Goal: Information Seeking & Learning: Learn about a topic

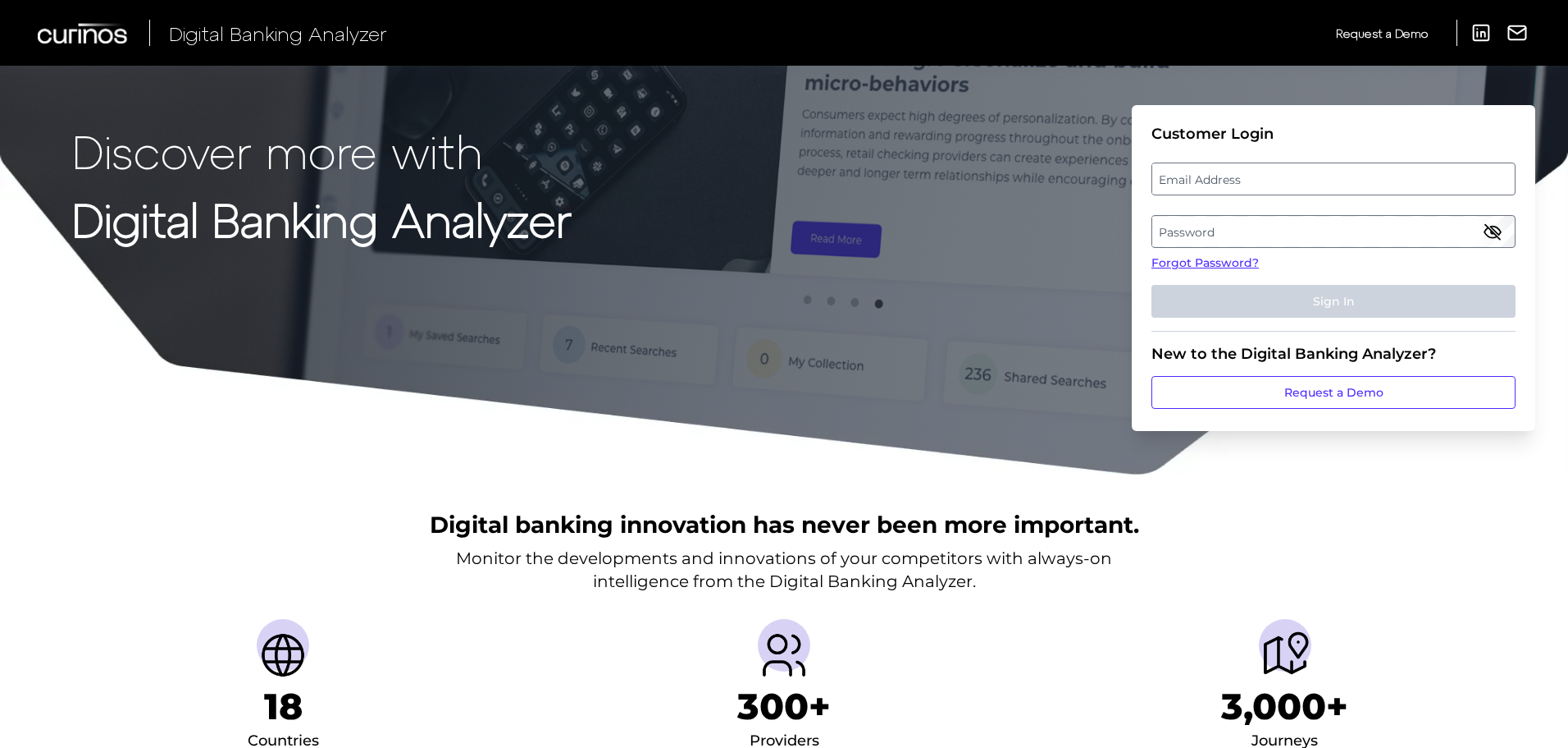
click at [784, 176] on label "Email Address" at bounding box center [1334, 179] width 362 height 29
click at [784, 176] on input "email" at bounding box center [1334, 179] width 365 height 33
click at [784, 179] on input "Email Address" at bounding box center [1334, 179] width 365 height 33
type input "[PERSON_NAME][EMAIL_ADDRESS][PERSON_NAME][DOMAIN_NAME]"
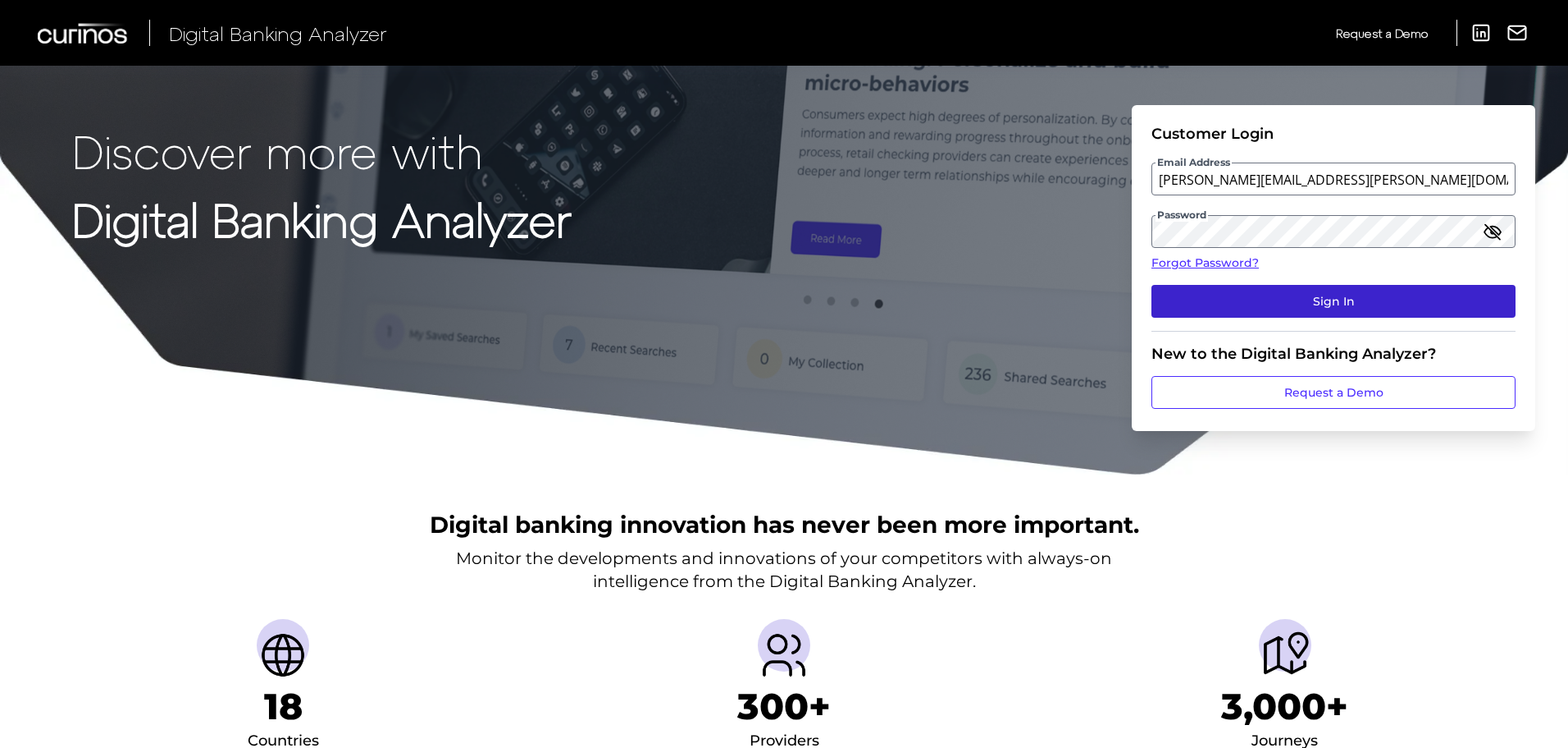
click at [784, 287] on button "Sign In" at bounding box center [1334, 302] width 365 height 33
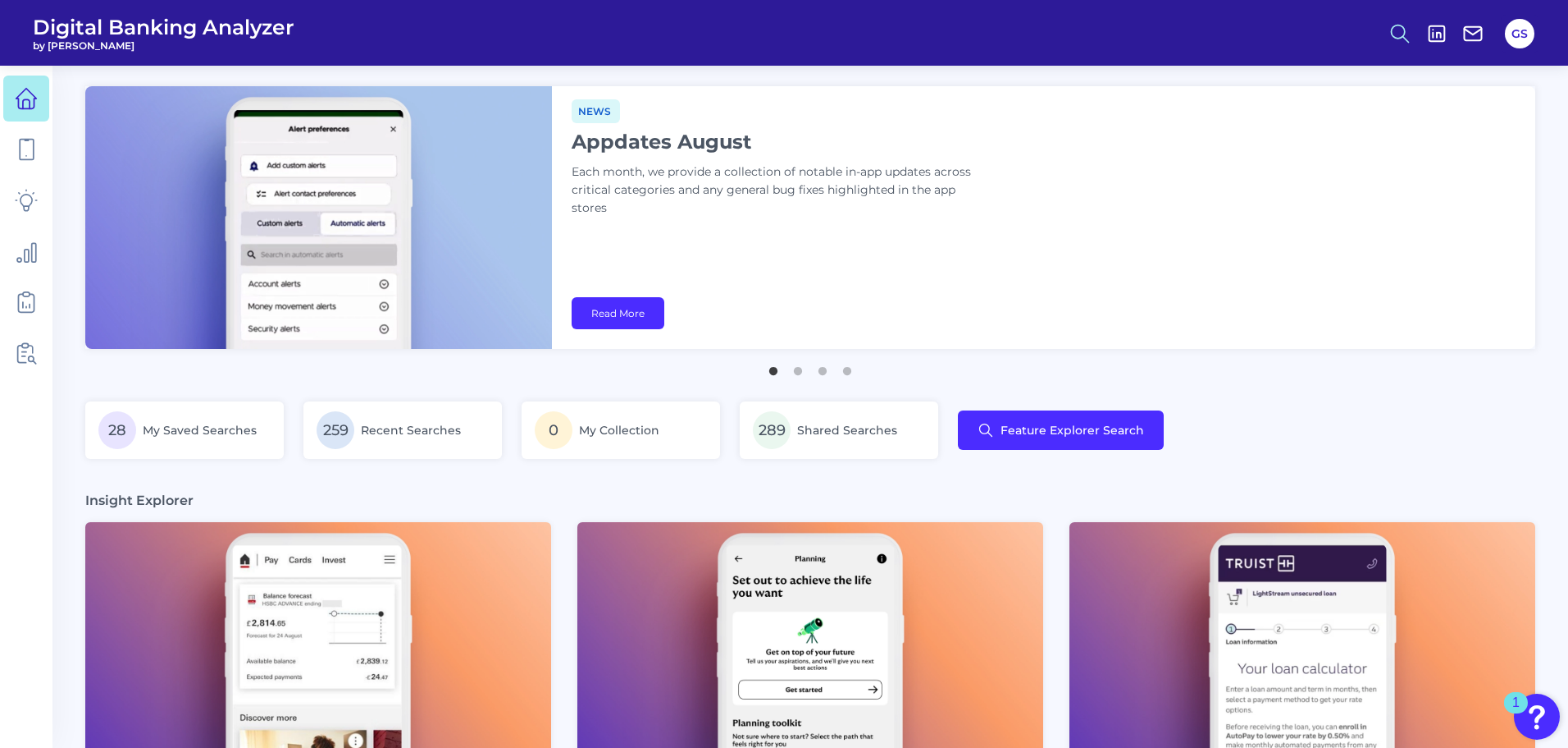
click at [784, 30] on icon at bounding box center [1401, 34] width 23 height 23
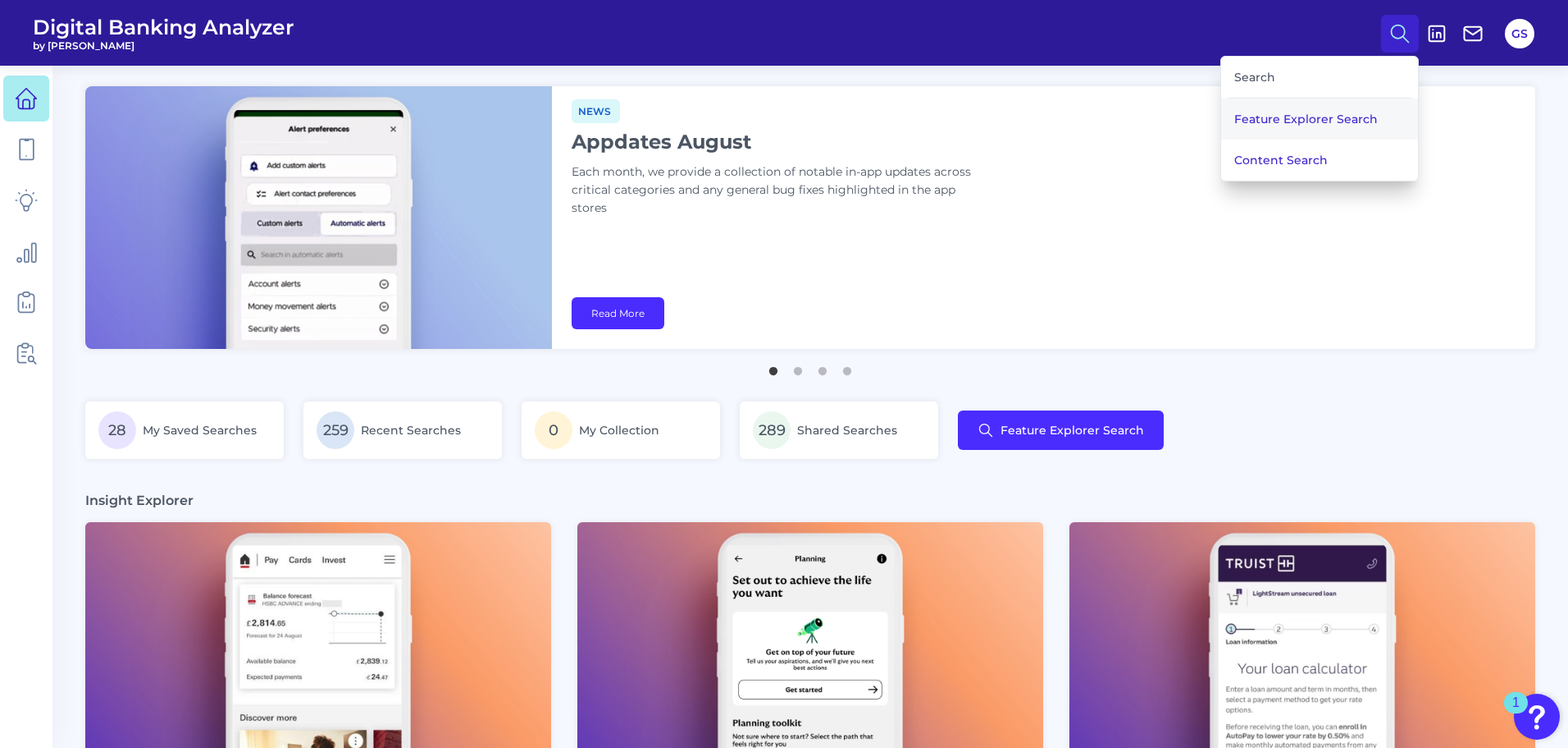
click at [784, 111] on button "Feature Explorer Search" at bounding box center [1319, 119] width 197 height 41
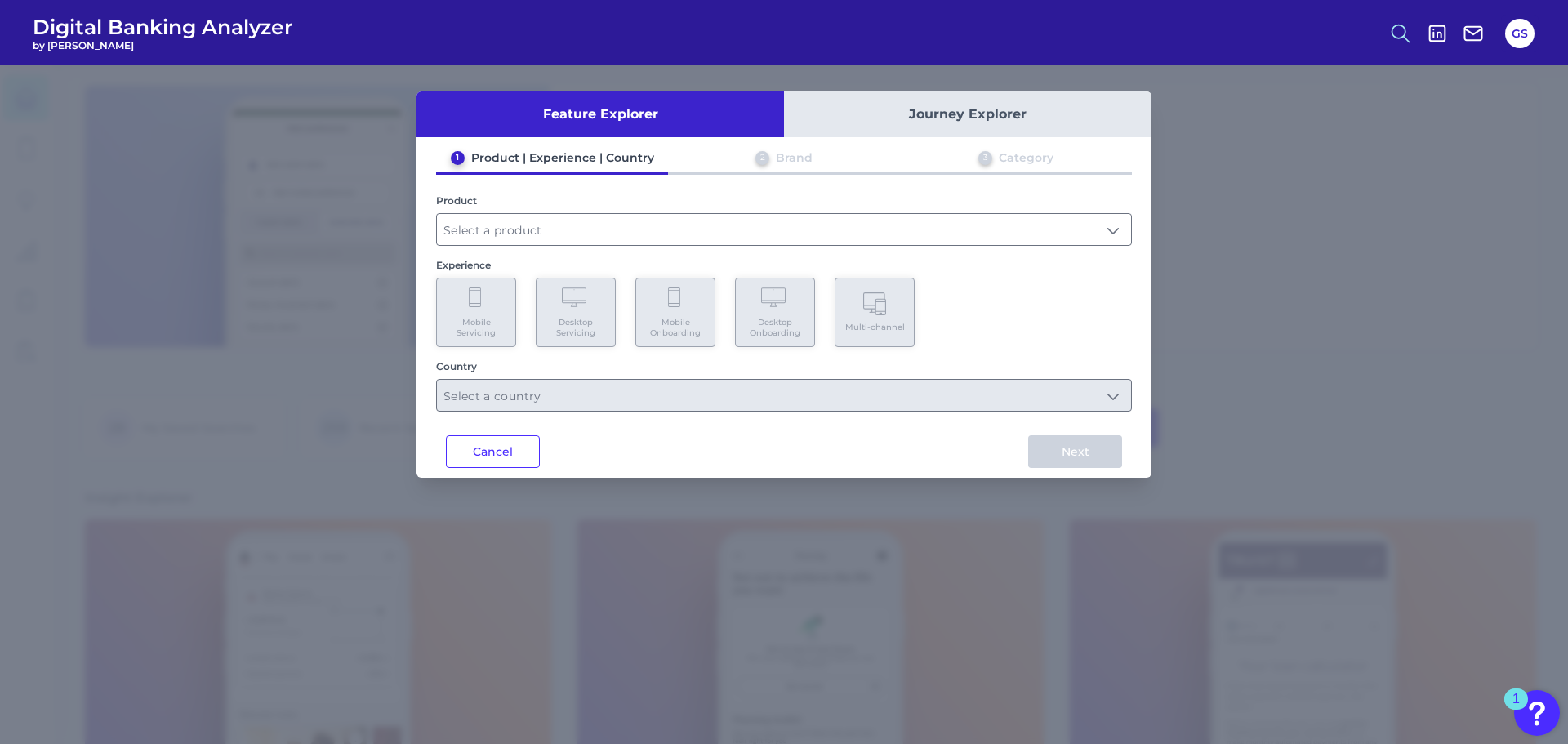
click at [781, 34] on icon at bounding box center [1401, 34] width 23 height 23
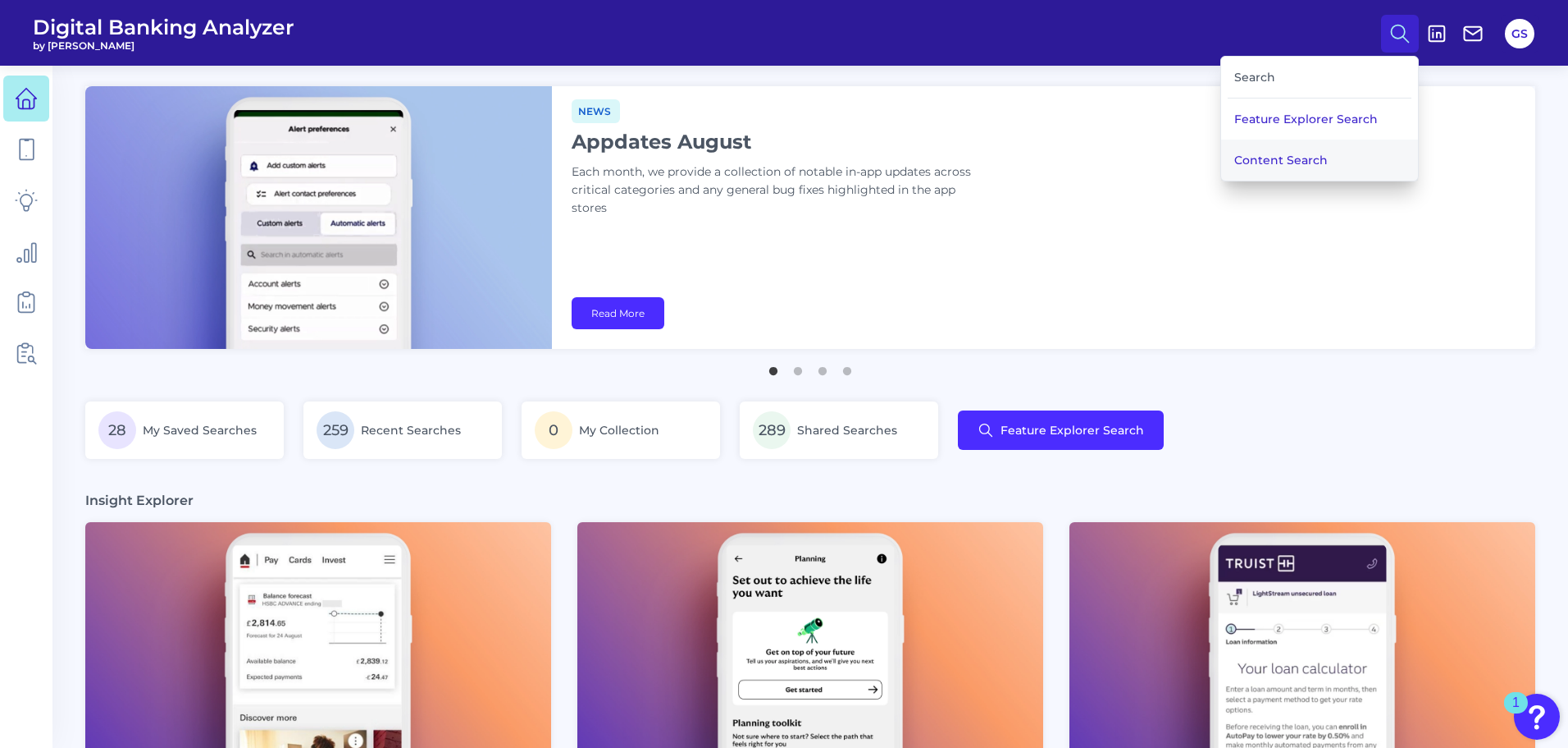
click at [784, 163] on button "Content Search" at bounding box center [1319, 160] width 197 height 41
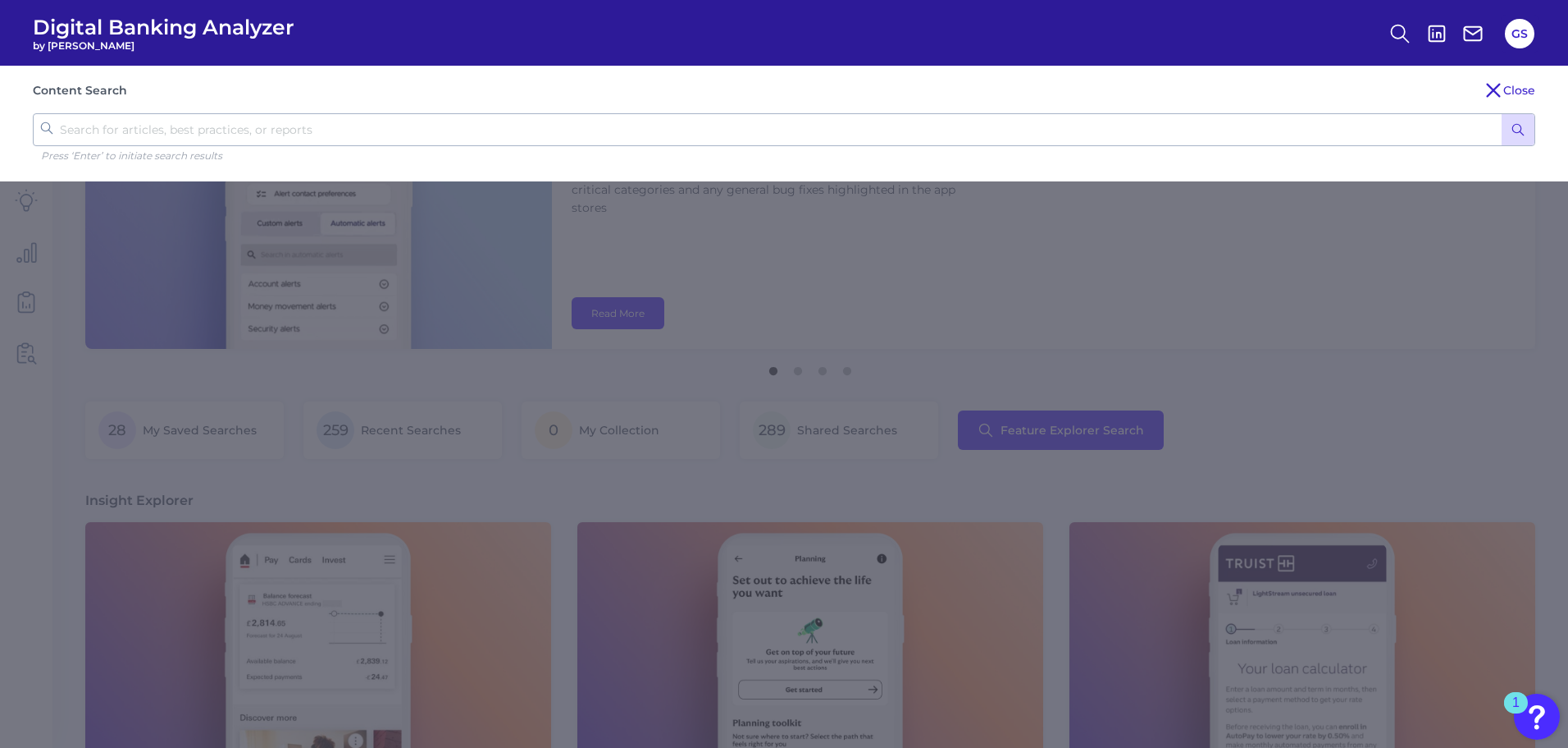
click at [752, 128] on input "text" at bounding box center [784, 129] width 1503 height 33
type input "truist chatbot"
click at [784, 114] on button "submit" at bounding box center [1518, 129] width 33 height 31
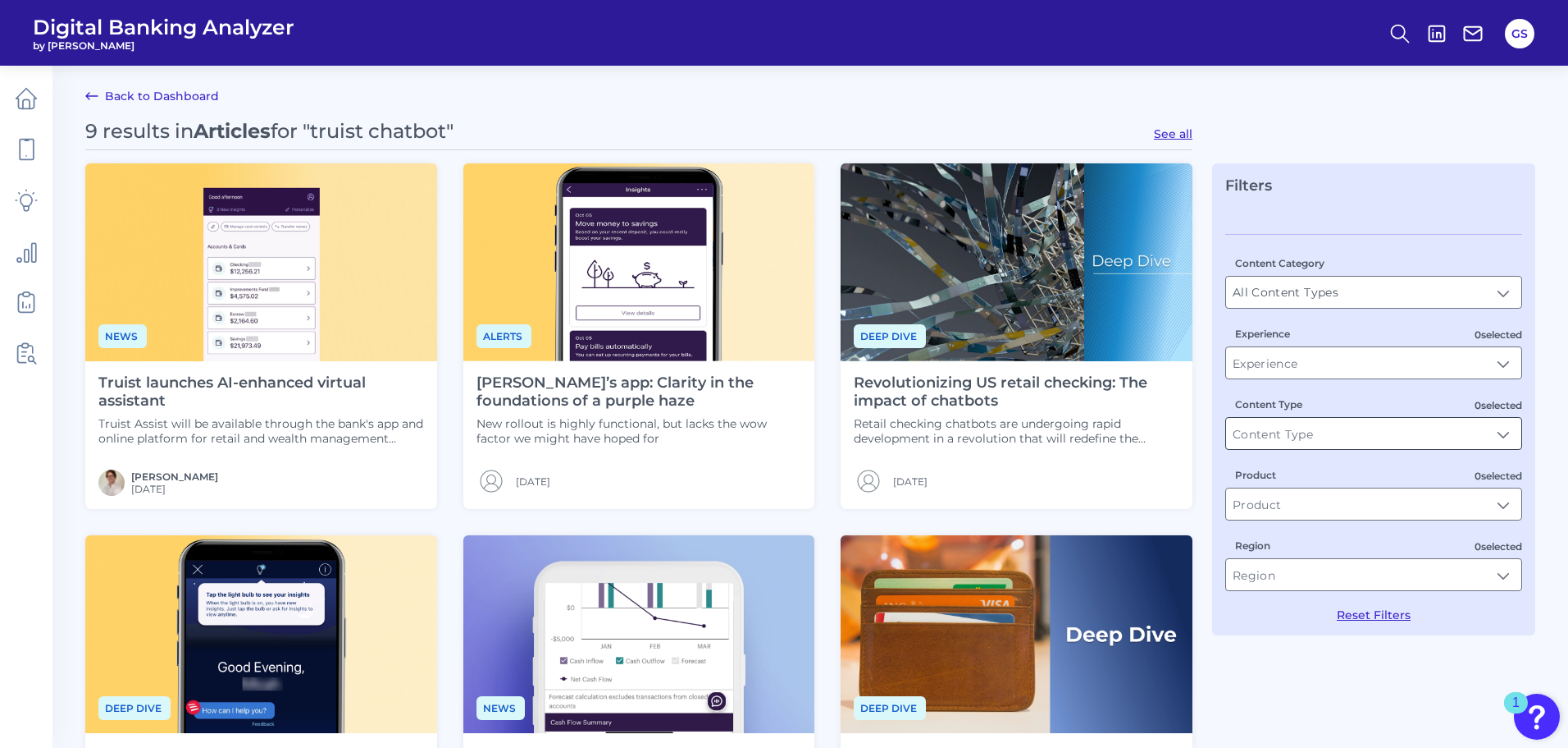
click at [784, 449] on div at bounding box center [1374, 434] width 296 height 33
click at [784, 438] on input "Content Type" at bounding box center [1374, 433] width 296 height 31
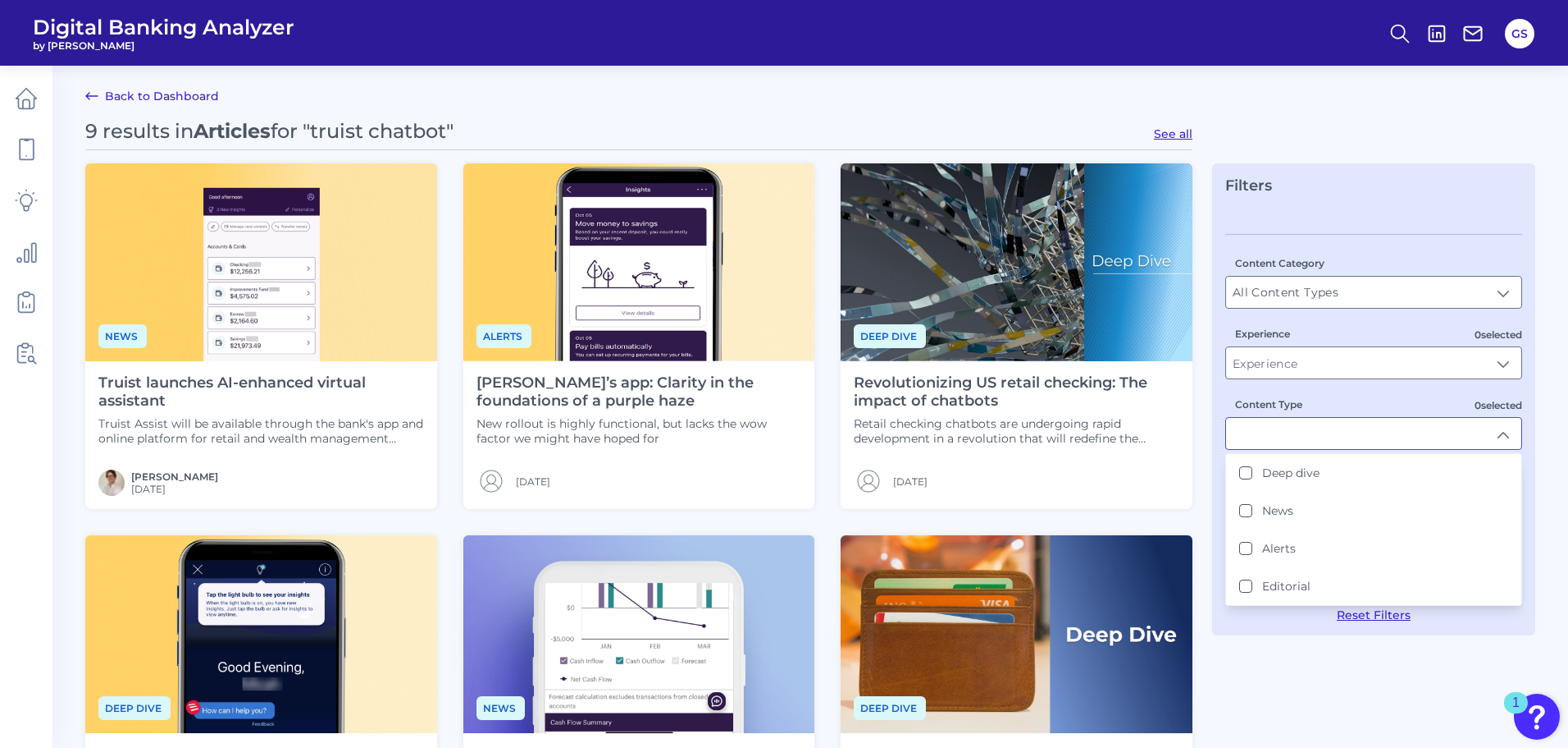
click at [784, 391] on div "Content Category All Content Types All Content Types 0 selected Experience 0 se…" at bounding box center [1374, 427] width 296 height 388
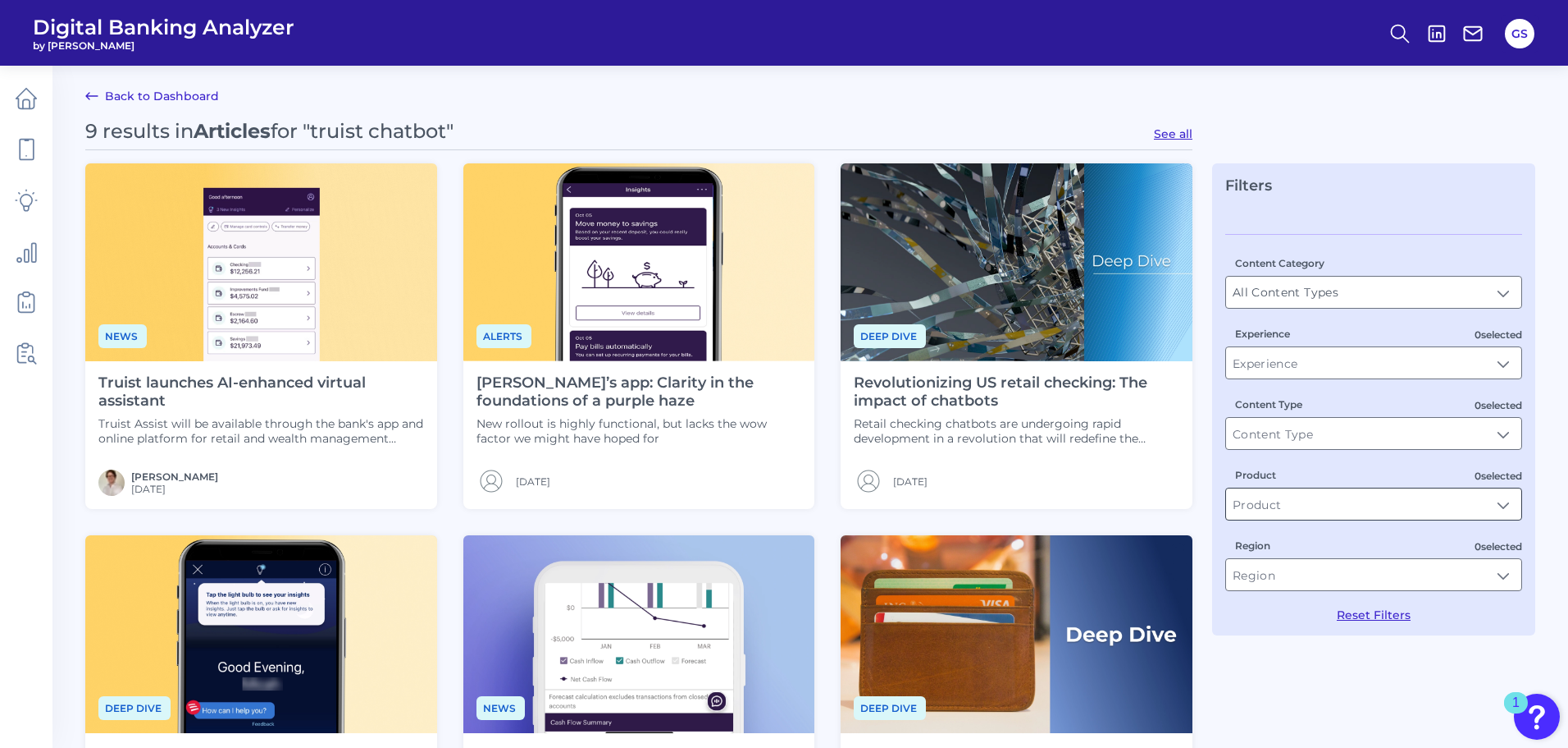
click at [784, 514] on input "Product" at bounding box center [1374, 504] width 296 height 31
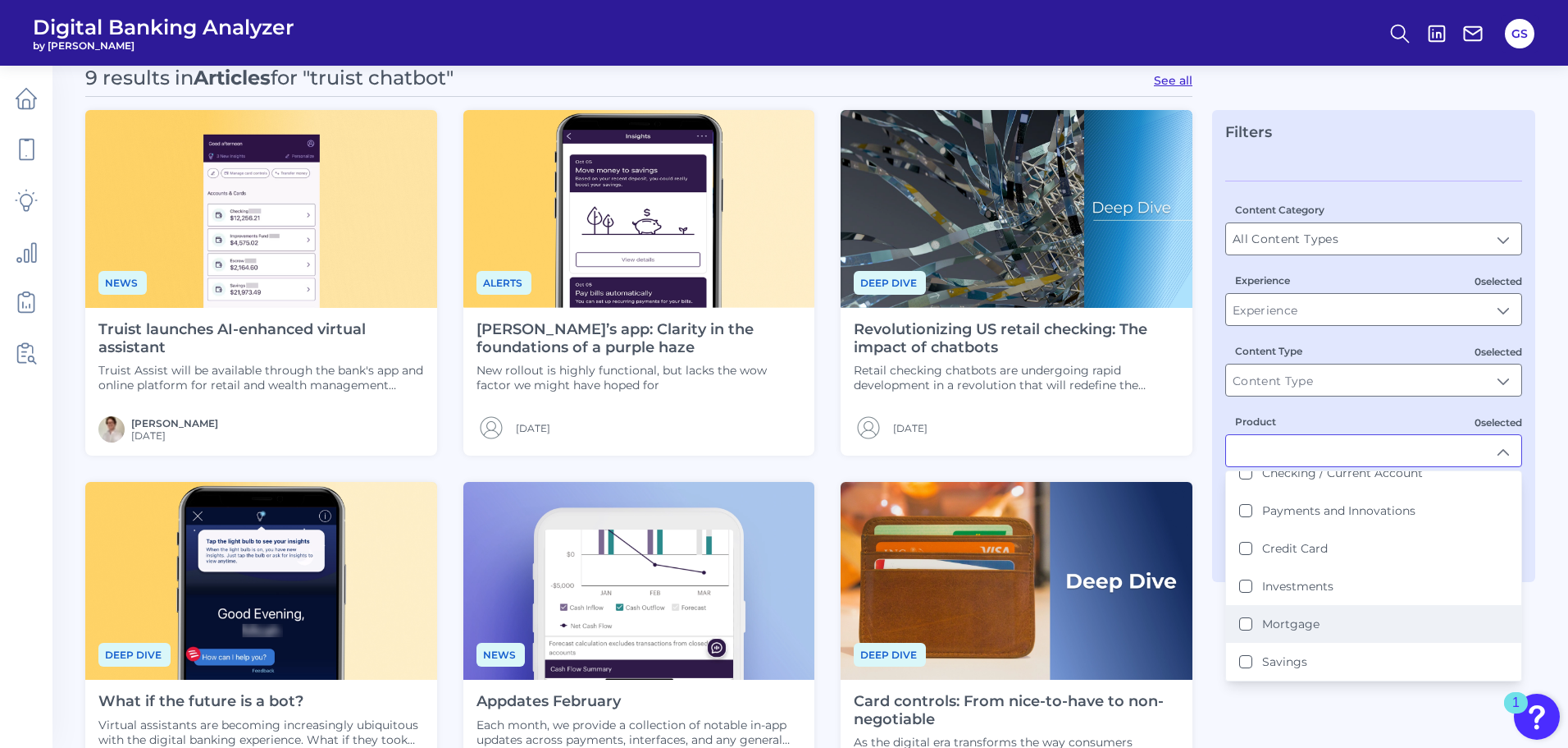
scroll to position [82, 0]
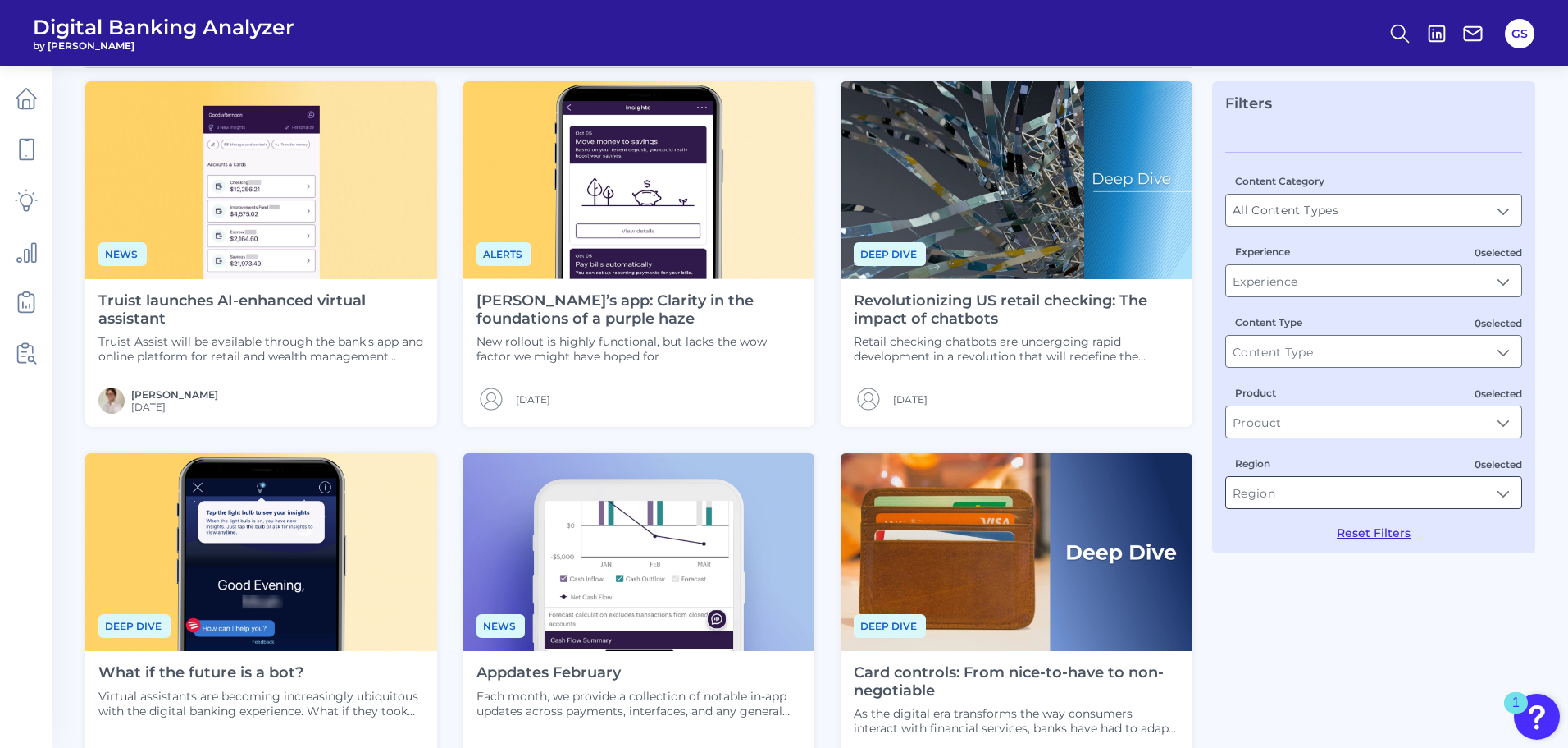
click at [784, 481] on input "Region" at bounding box center [1374, 492] width 296 height 31
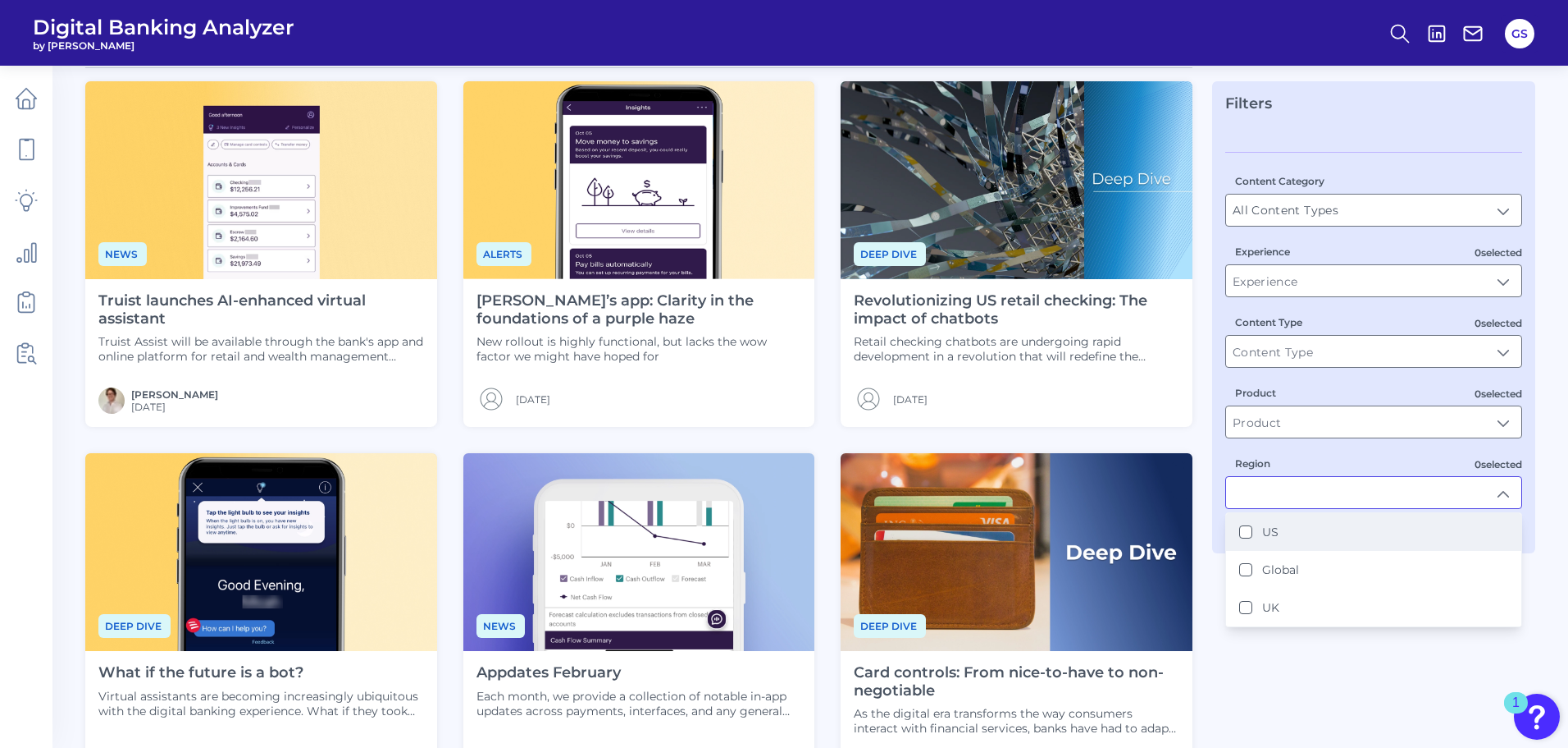
click at [784, 533] on li "US" at bounding box center [1374, 531] width 296 height 38
type input "US"
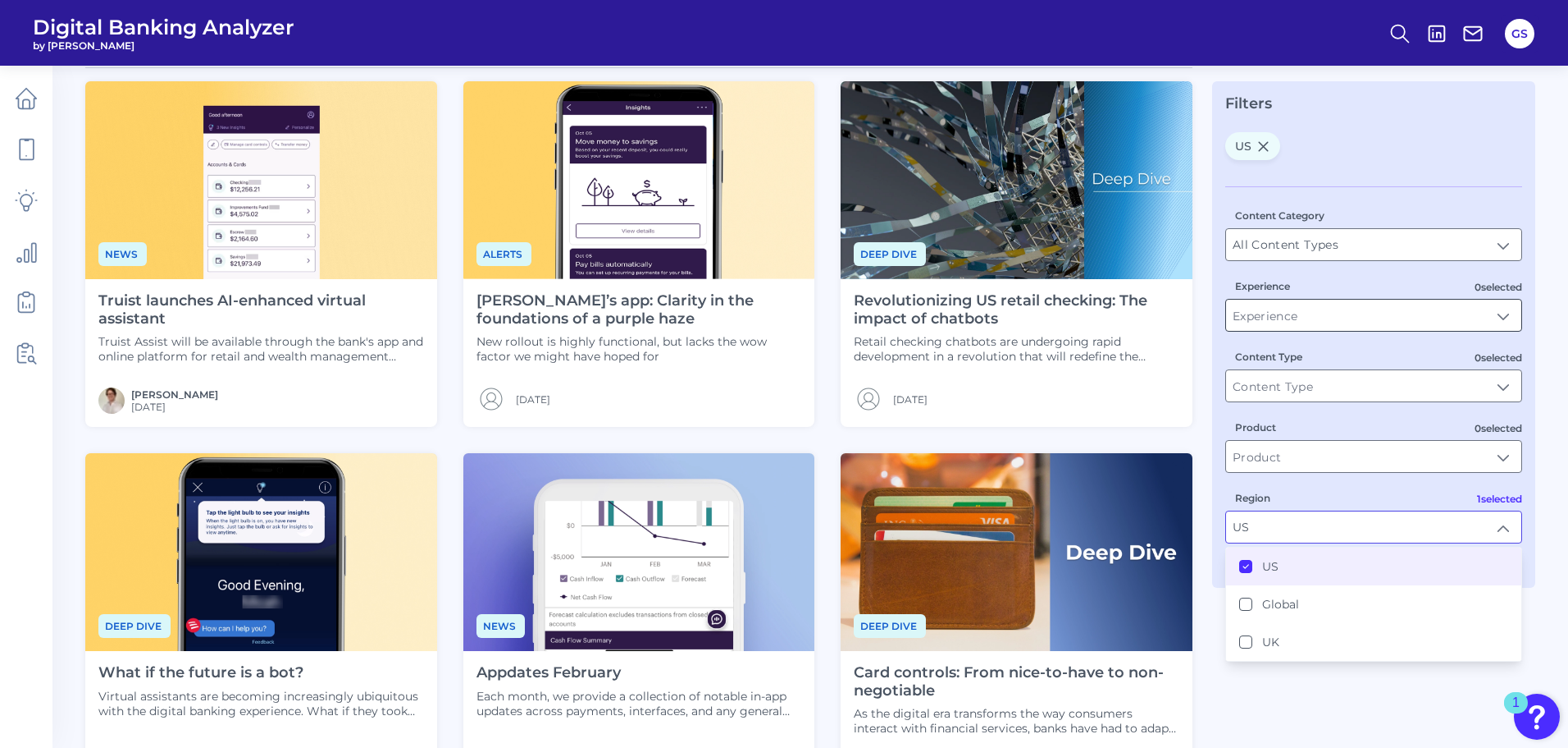
scroll to position [1, 0]
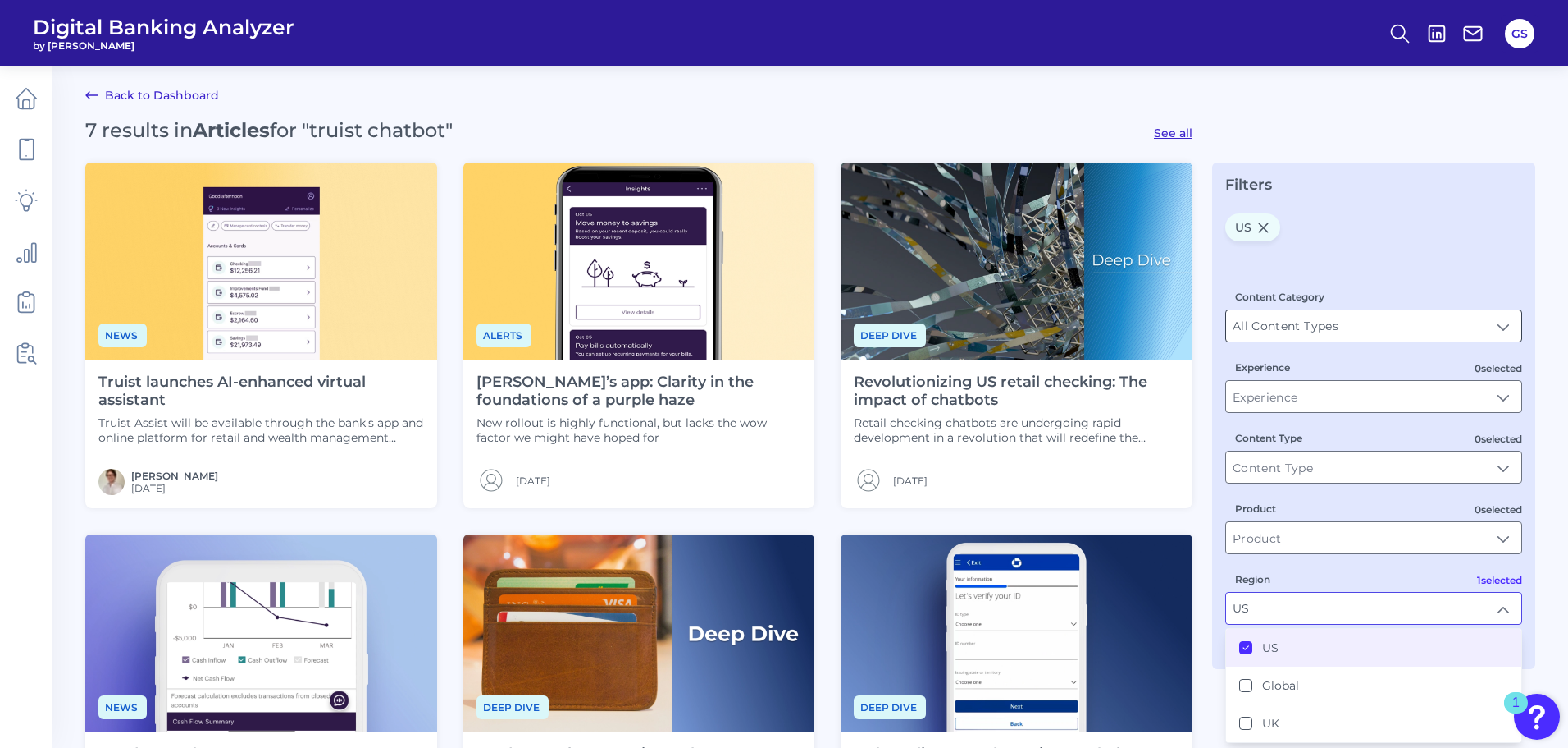
click at [784, 335] on input "All Content Types" at bounding box center [1374, 326] width 296 height 31
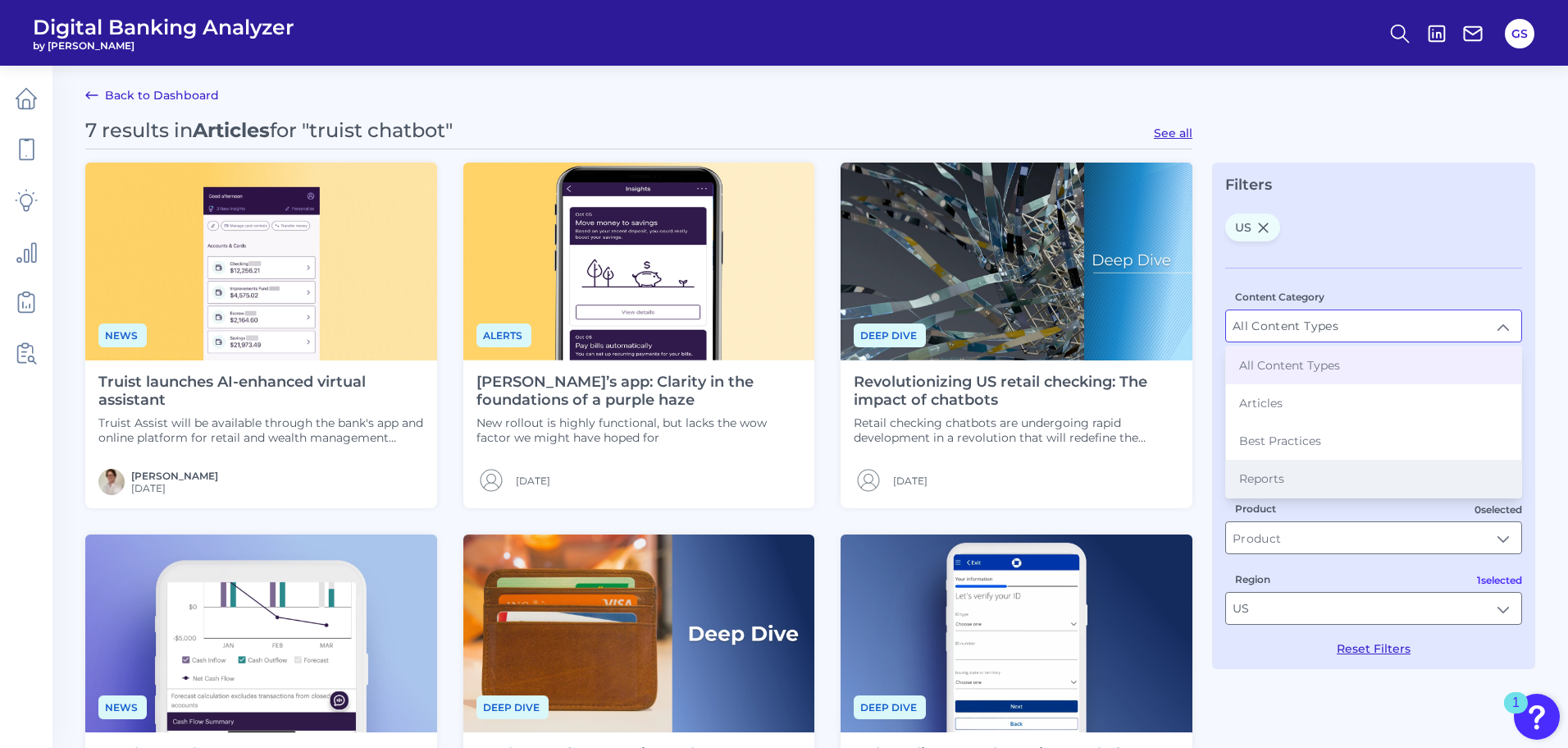
click at [784, 481] on li "Reports" at bounding box center [1374, 479] width 296 height 38
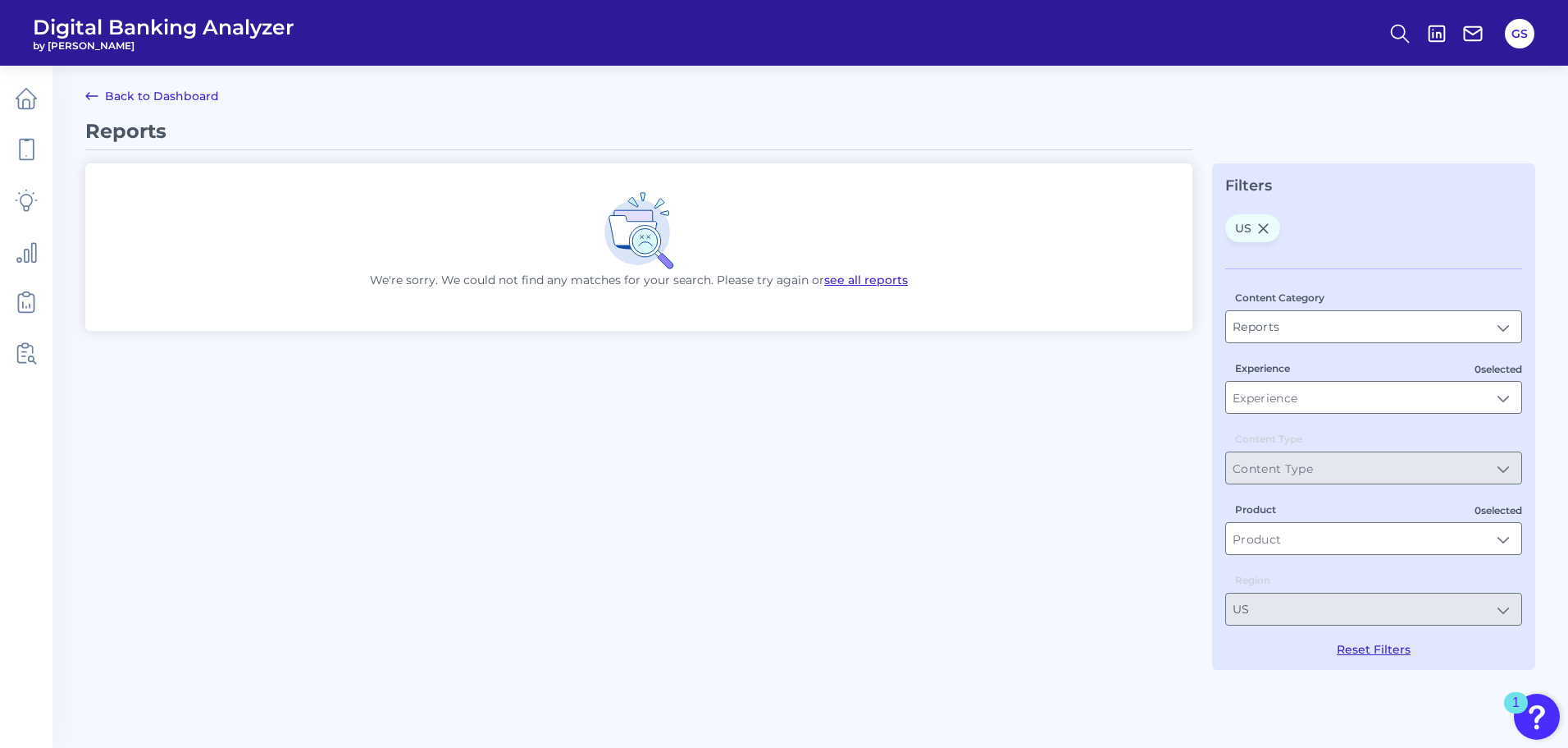
type input "Reports"
click at [784, 379] on div "Reports We're sorry. We could not find any matches for your search. Please try …" at bounding box center [643, 257] width 1114 height 277
click at [784, 529] on input "Product" at bounding box center [1380, 538] width 296 height 31
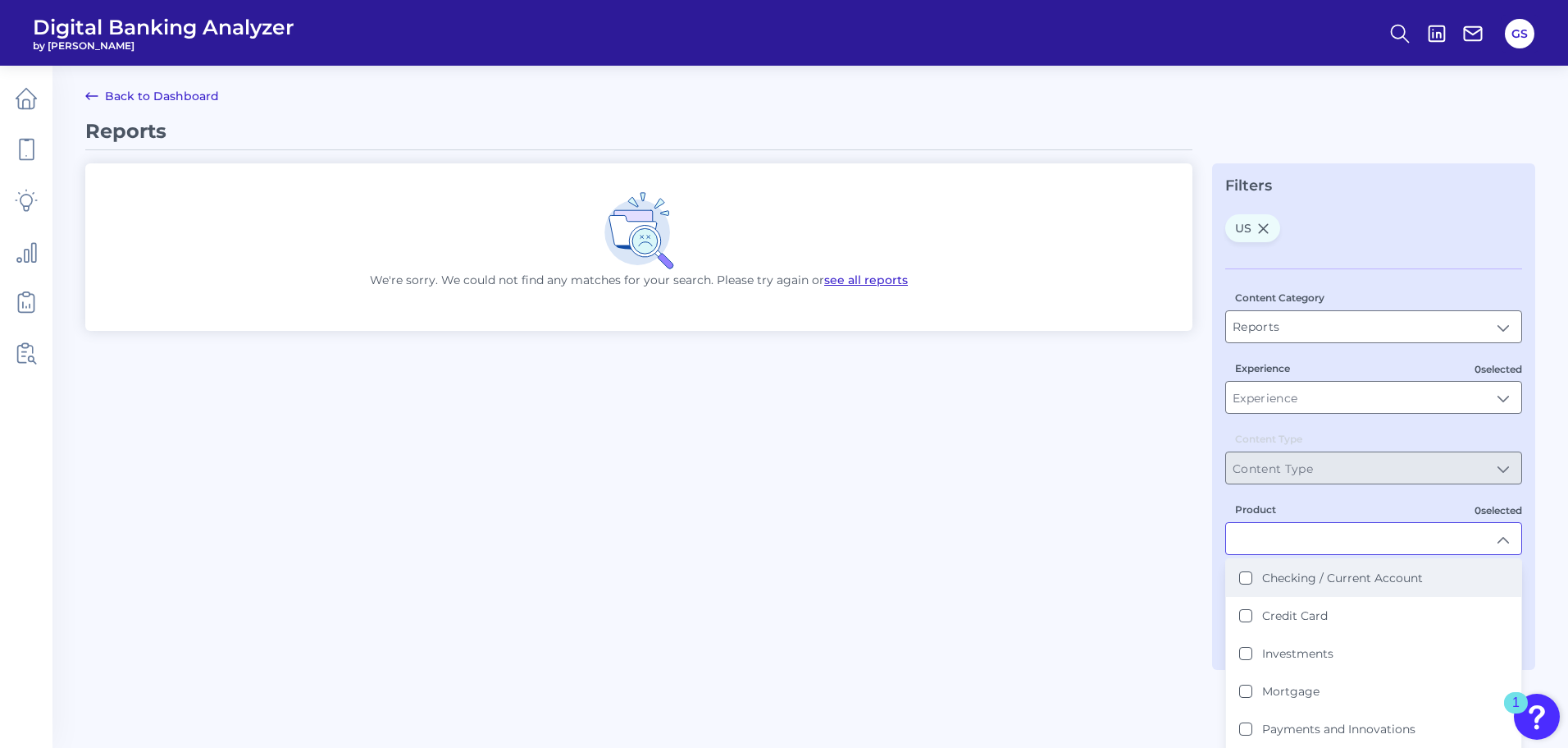
click at [784, 580] on label "Checking / Current Account" at bounding box center [1342, 577] width 160 height 15
type input "Checking / Current Account"
click at [784, 481] on div "Filters [GEOGRAPHIC_DATA] Checking / Current Account Content Category Reports R…" at bounding box center [1374, 415] width 323 height 507
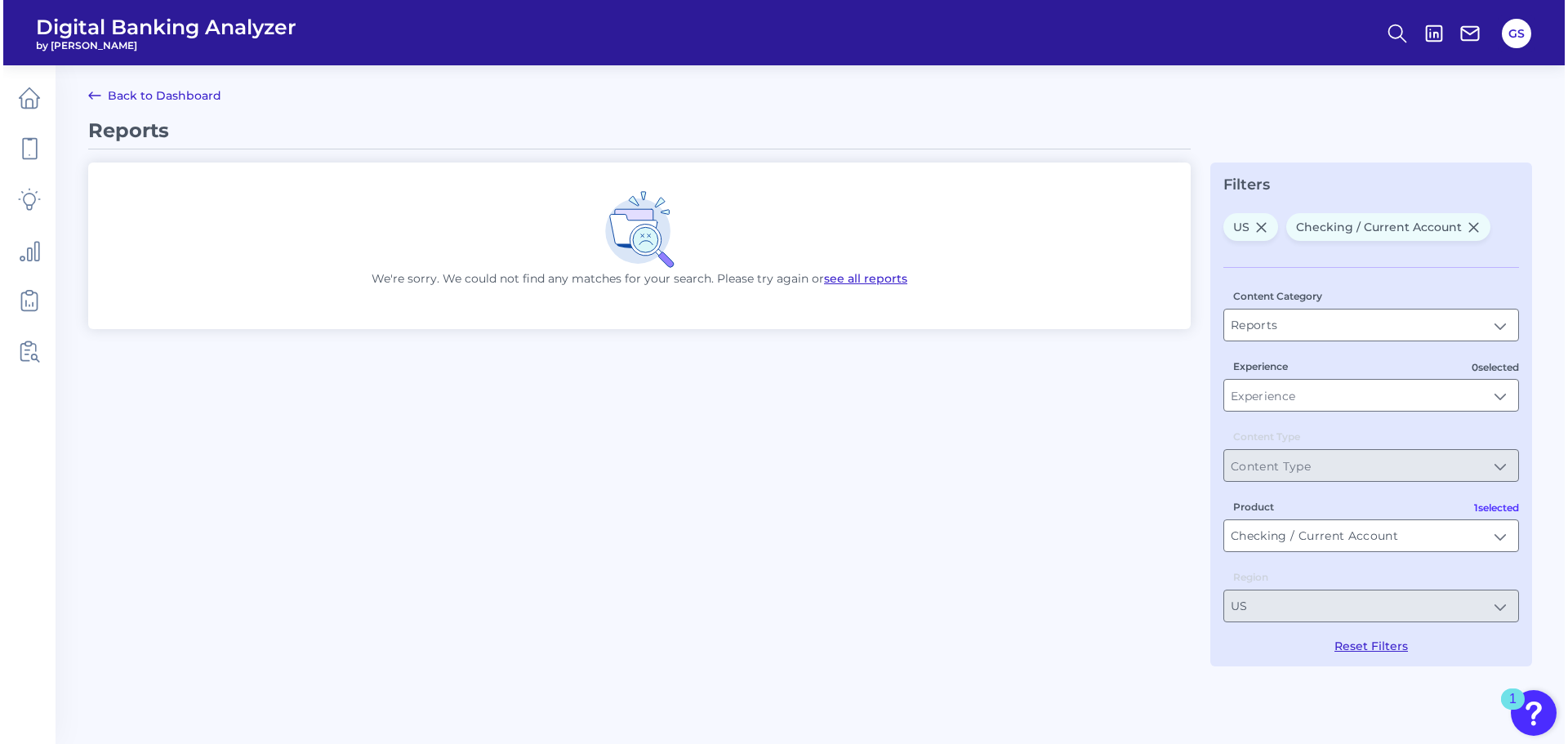
scroll to position [0, 0]
click at [781, 231] on icon at bounding box center [1264, 227] width 14 height 14
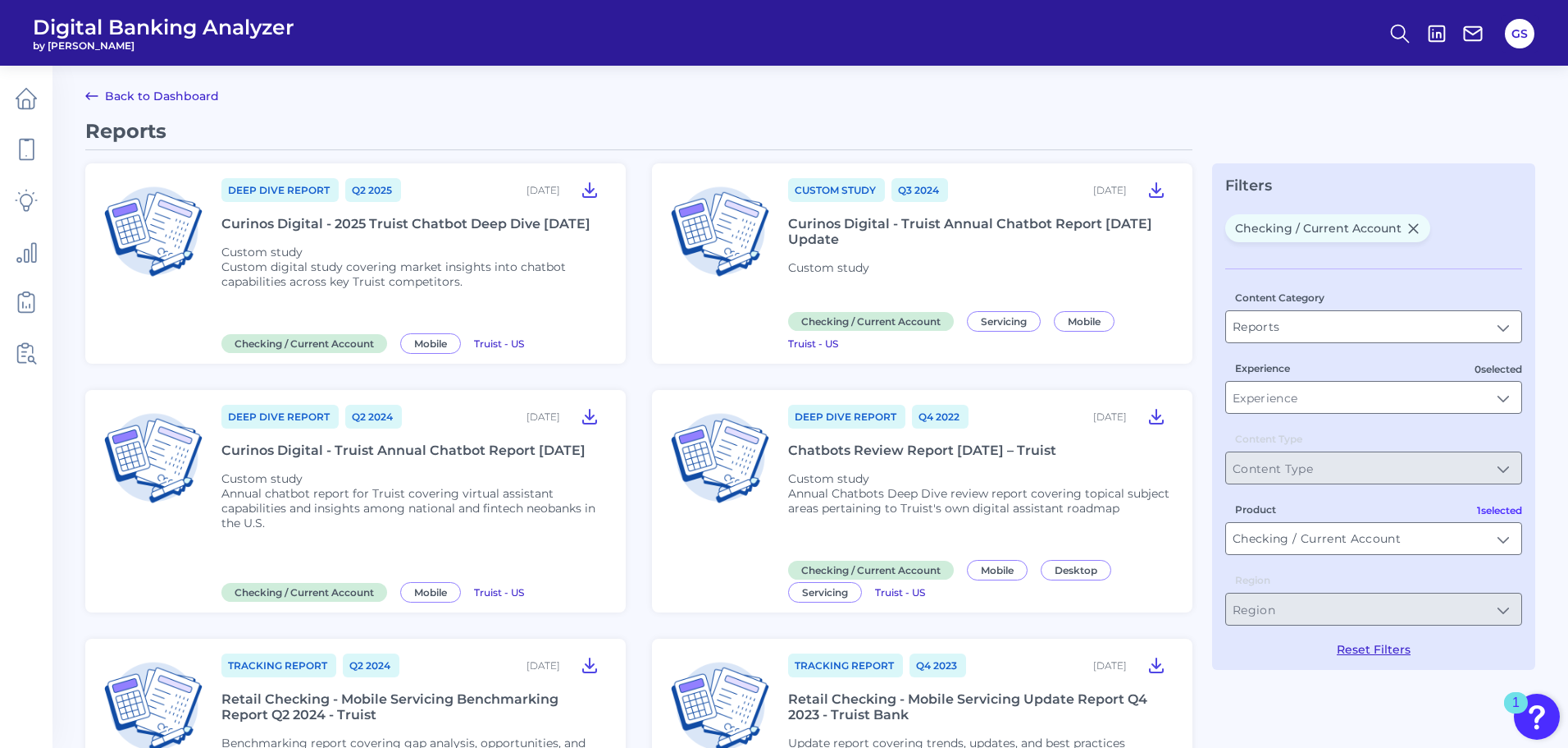
click at [446, 257] on div "Deep Dive Report Q2 [DATE], 2025 Curinos Digital - 2025 Truist Chatbot Deep Div…" at bounding box center [414, 263] width 385 height 174
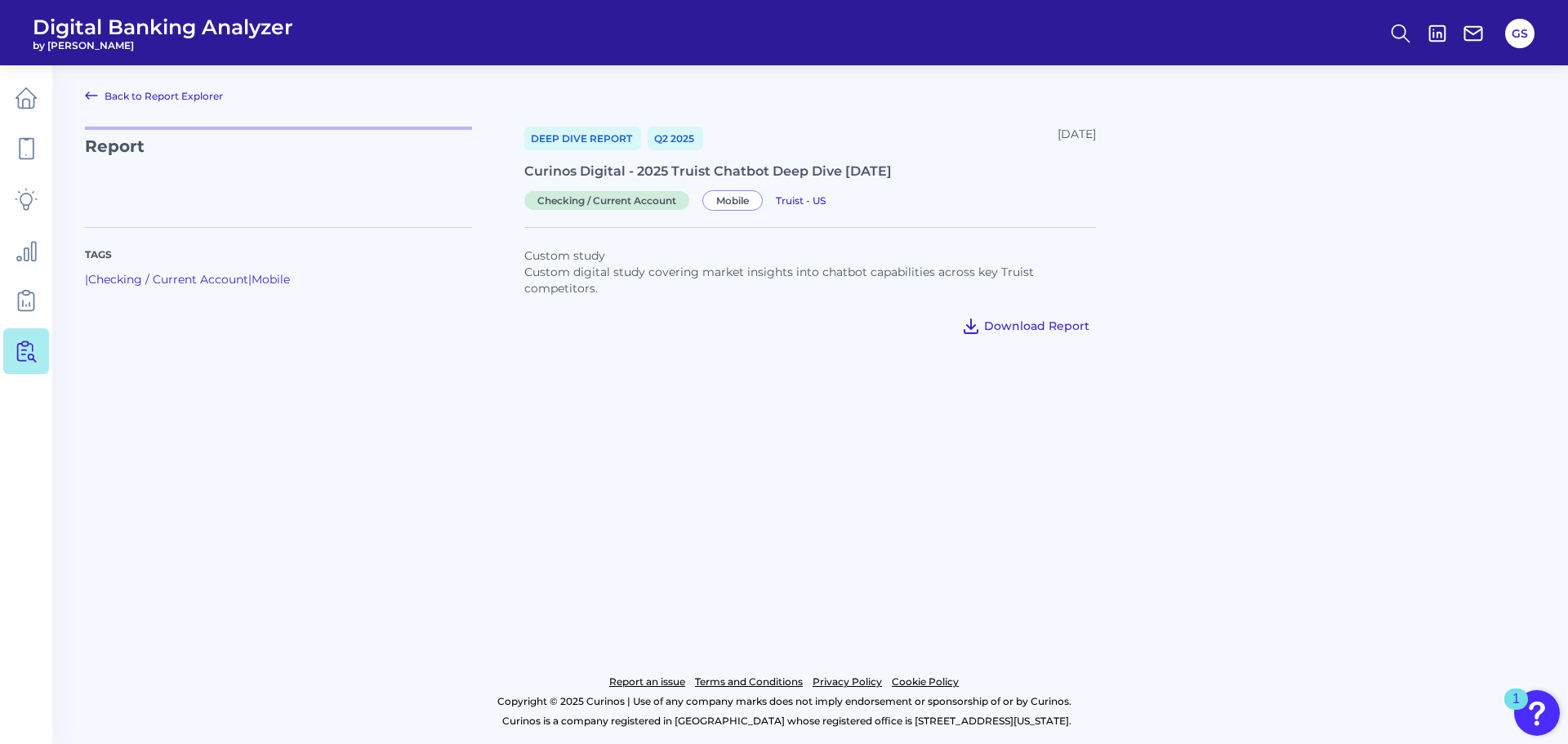
click at [781, 331] on span "Download Report" at bounding box center [1037, 325] width 106 height 15
click at [781, 34] on icon at bounding box center [1401, 34] width 23 height 23
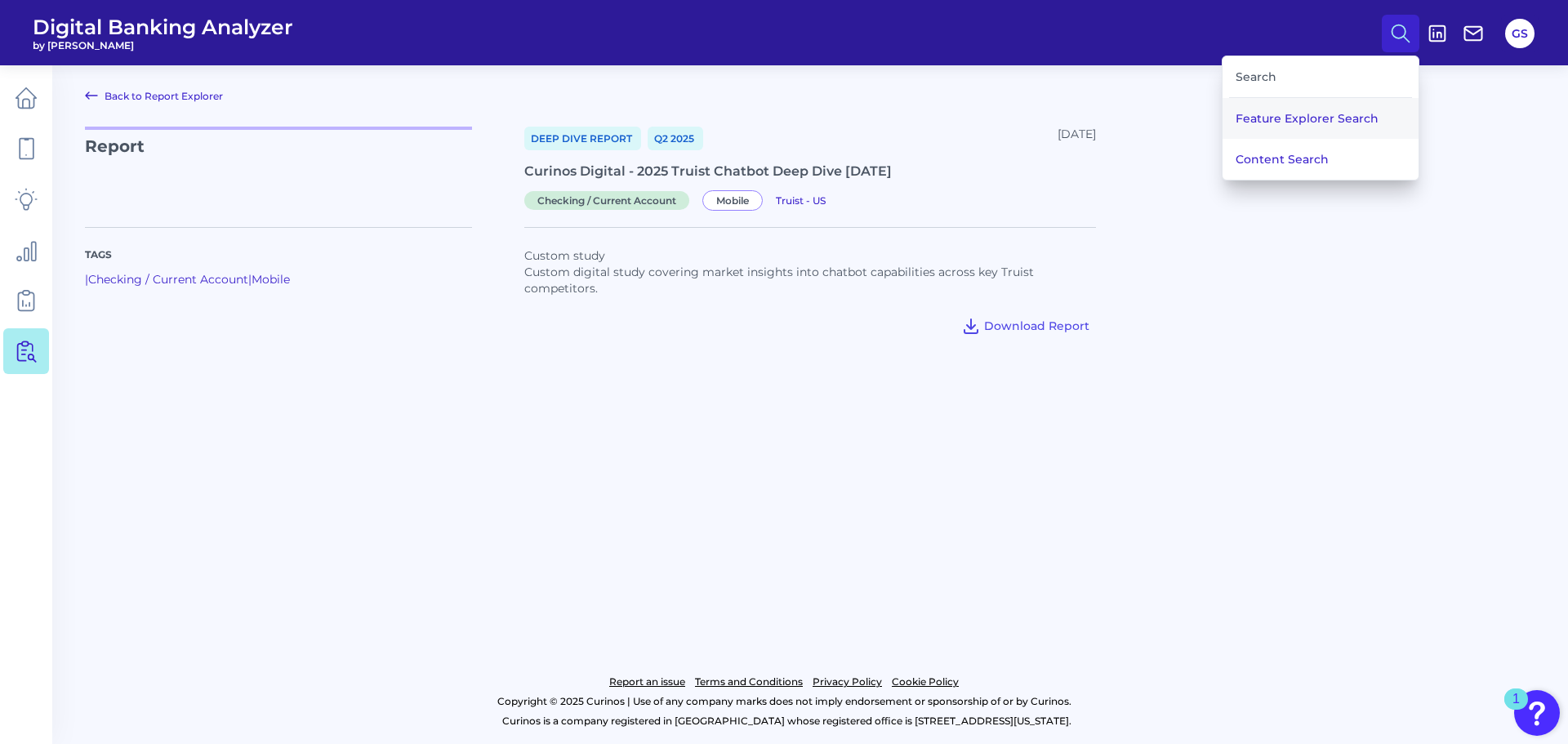
click at [781, 107] on button "Feature Explorer Search" at bounding box center [1320, 118] width 196 height 41
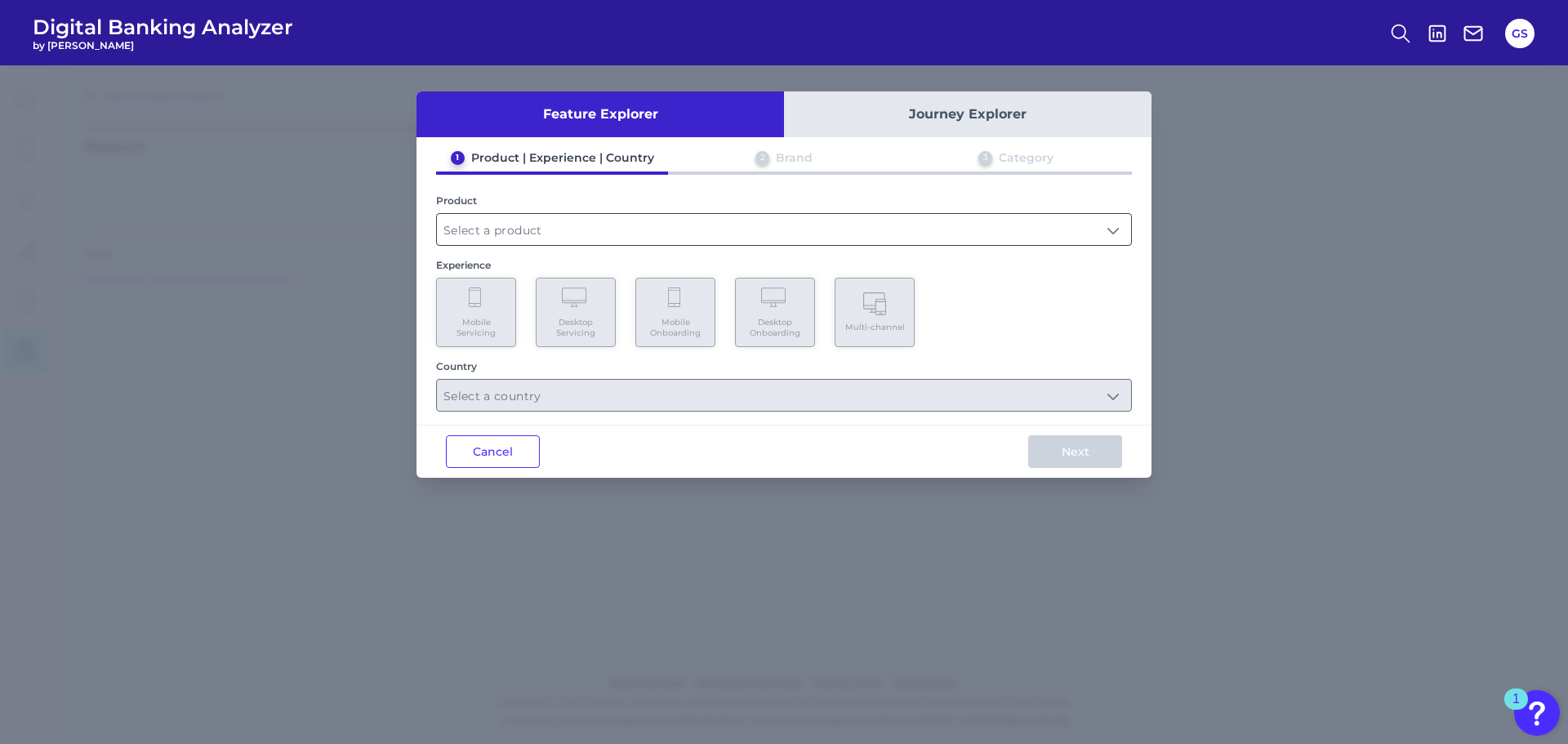
click at [674, 232] on input "text" at bounding box center [783, 229] width 694 height 31
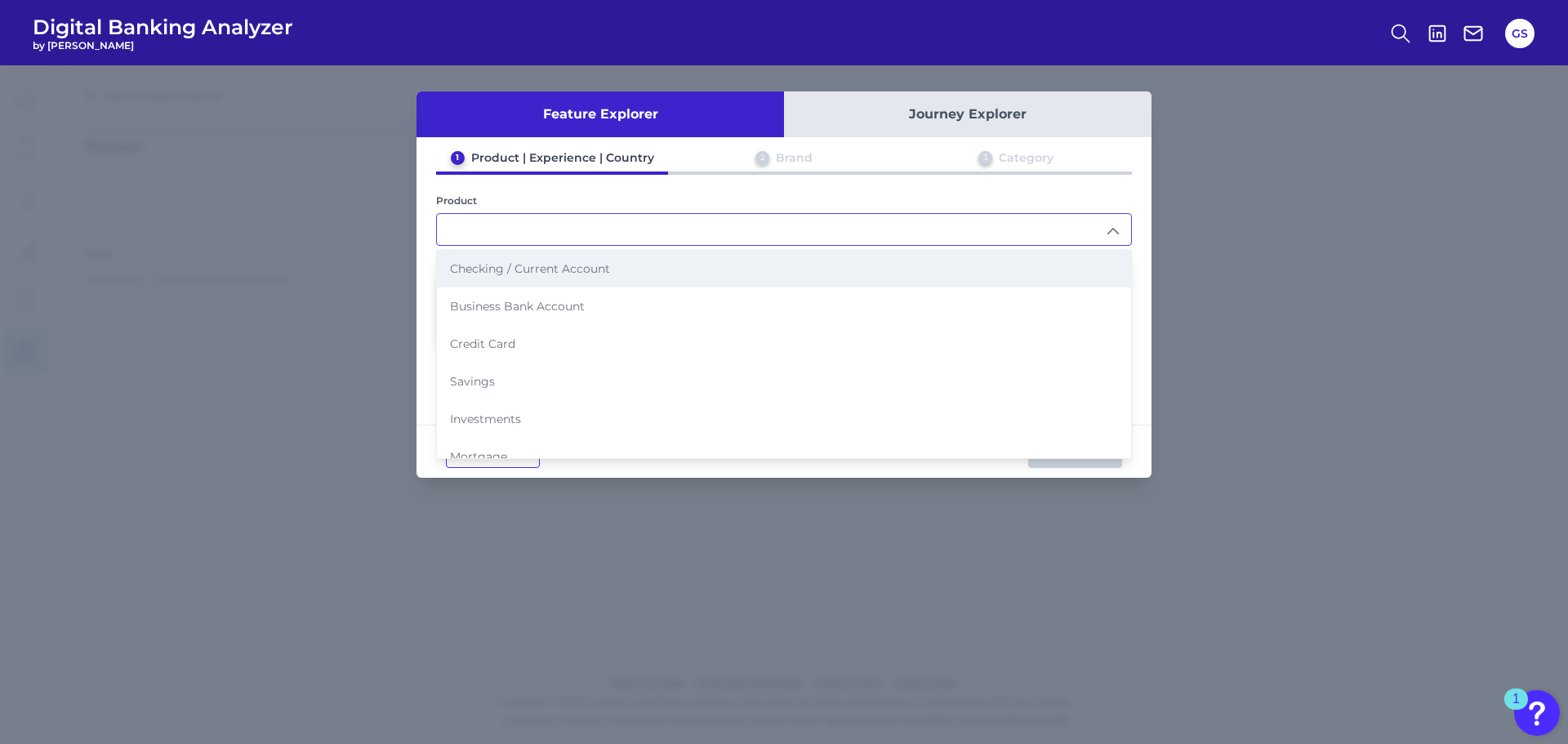
click at [594, 271] on span "Checking / Current Account" at bounding box center [529, 268] width 160 height 15
type input "Checking / Current Account"
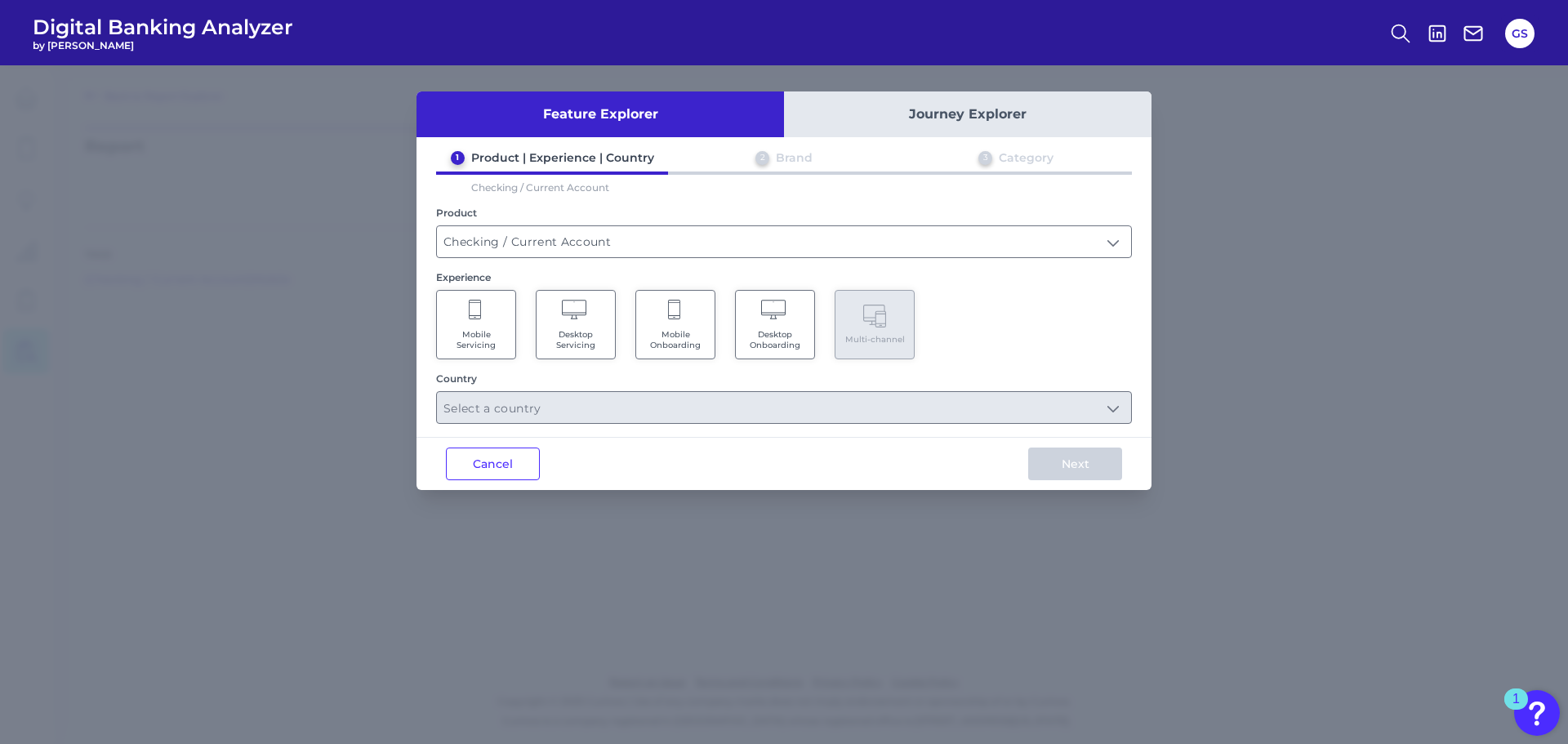
click at [683, 334] on span "Mobile Onboarding" at bounding box center [676, 340] width 62 height 21
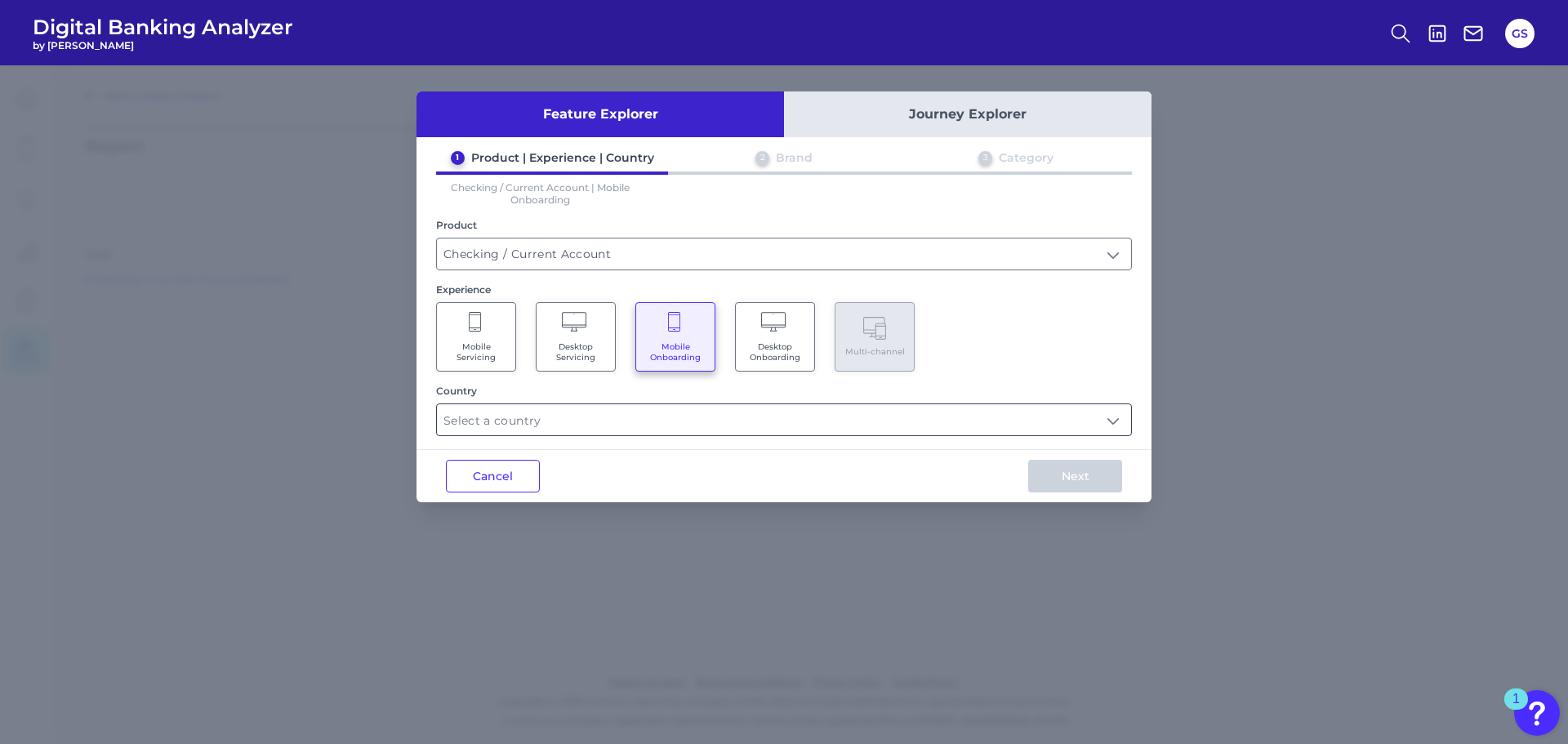
click at [663, 415] on input "text" at bounding box center [783, 420] width 694 height 31
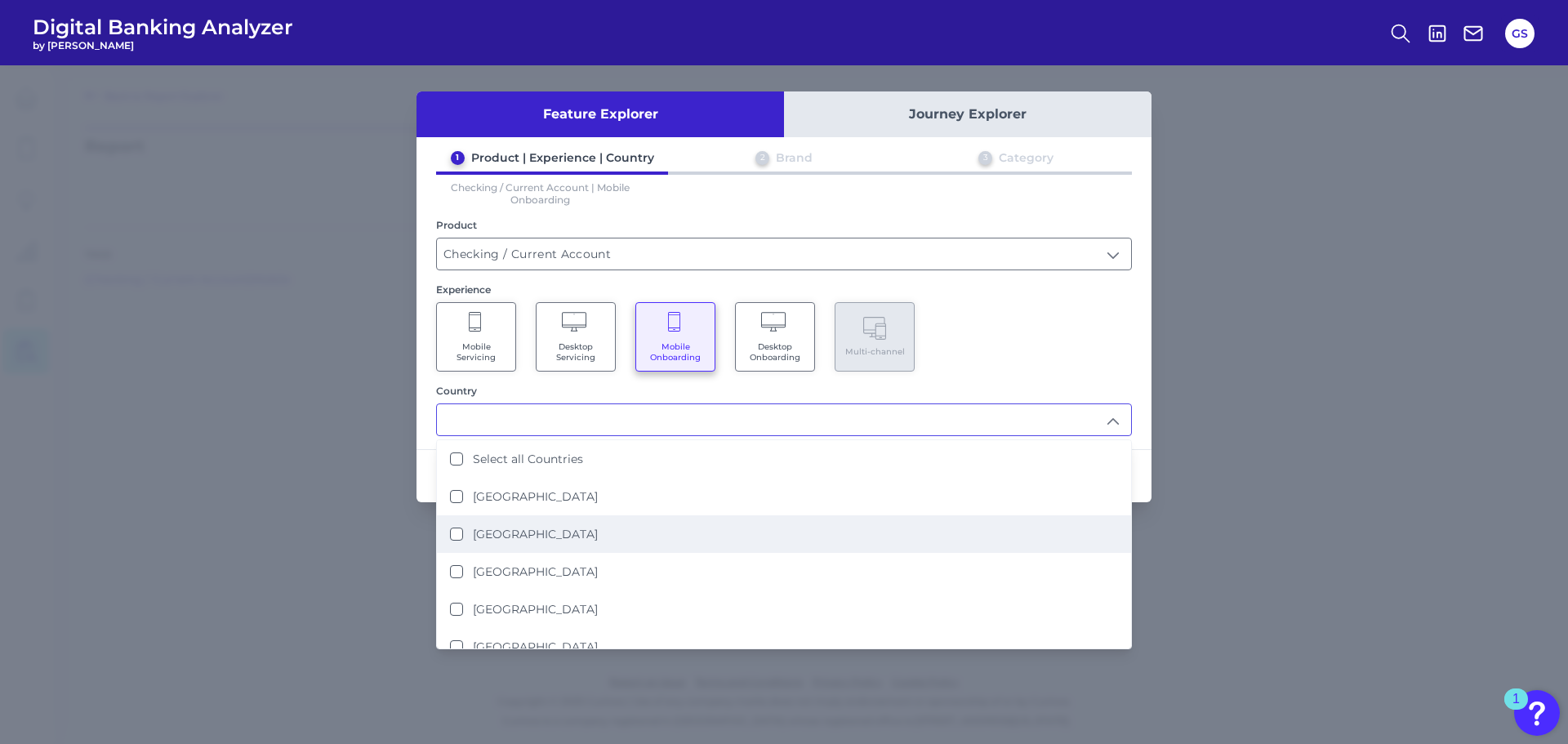
drag, startPoint x: 628, startPoint y: 536, endPoint x: 652, endPoint y: 524, distance: 26.8
click at [628, 537] on li "[GEOGRAPHIC_DATA]" at bounding box center [783, 533] width 694 height 38
type input "[GEOGRAPHIC_DATA]"
click at [781, 363] on div "Mobile Servicing Desktop Servicing Mobile Onboarding Desktop Onboarding Multi-c…" at bounding box center [784, 337] width 696 height 70
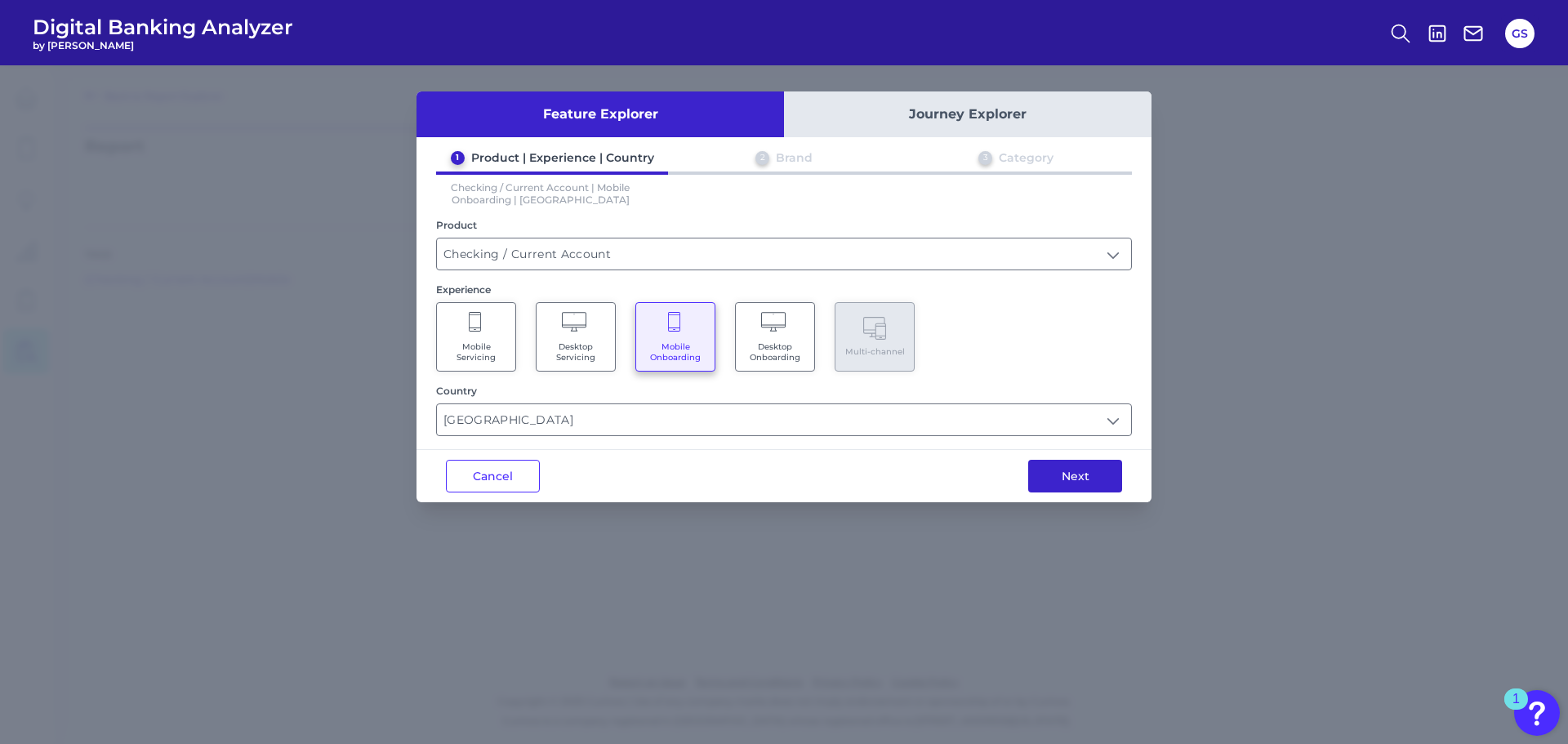
click at [781, 473] on button "Next" at bounding box center [1074, 476] width 94 height 33
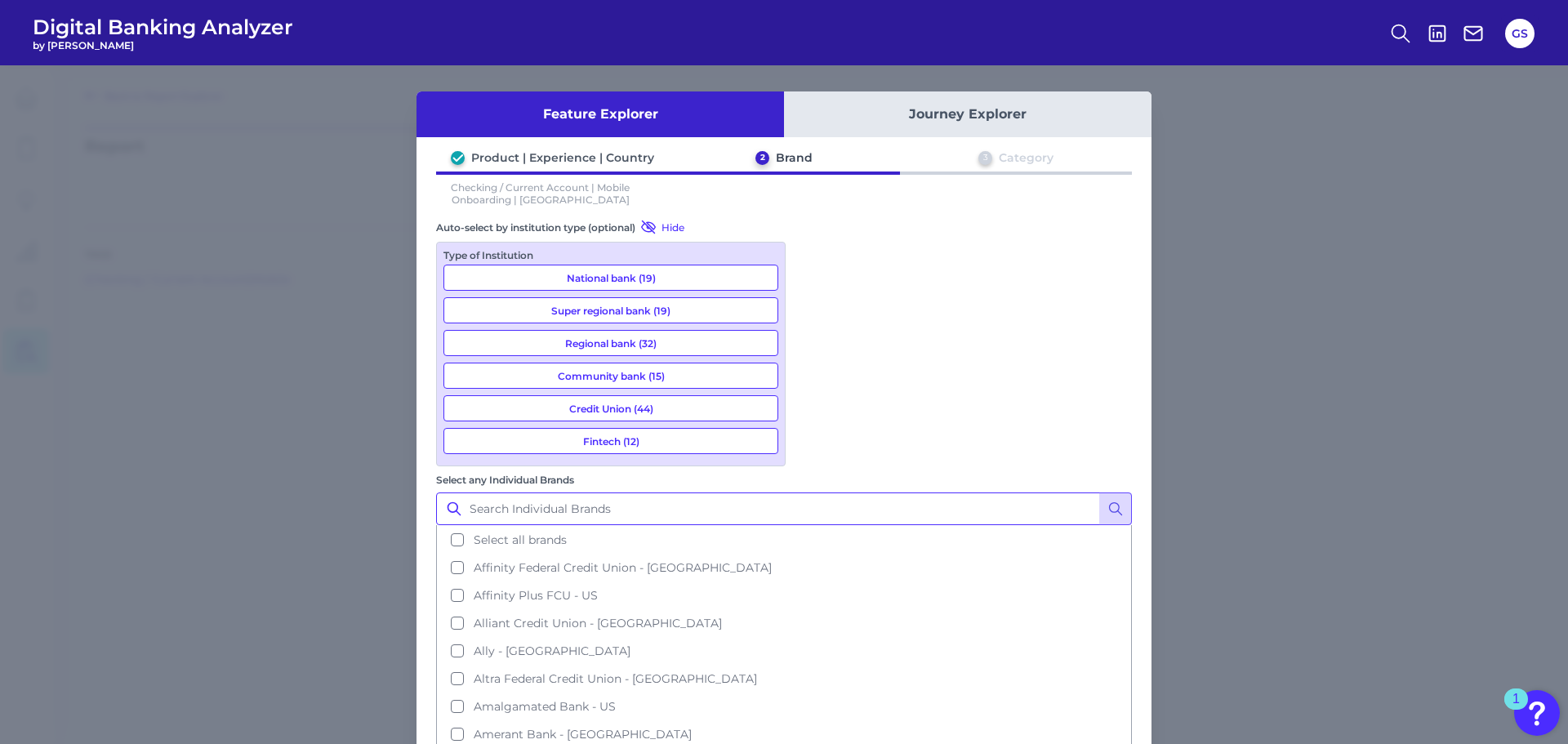
click at [781, 492] on input "Select any Individual Brands" at bounding box center [784, 509] width 696 height 33
type input "fourleaf"
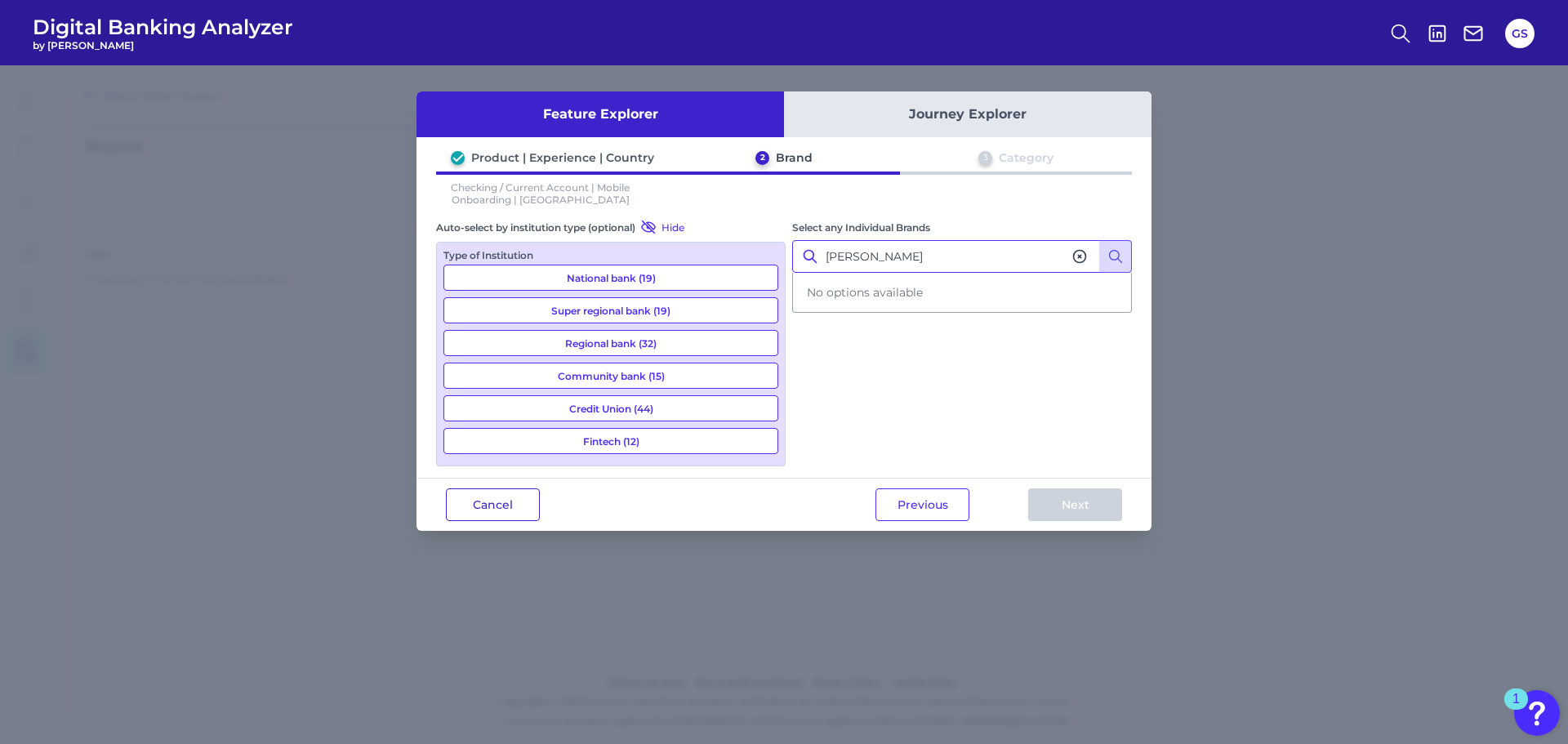
type input "[PERSON_NAME]"
click at [485, 516] on button "Cancel" at bounding box center [493, 505] width 94 height 33
